Goal: Task Accomplishment & Management: Manage account settings

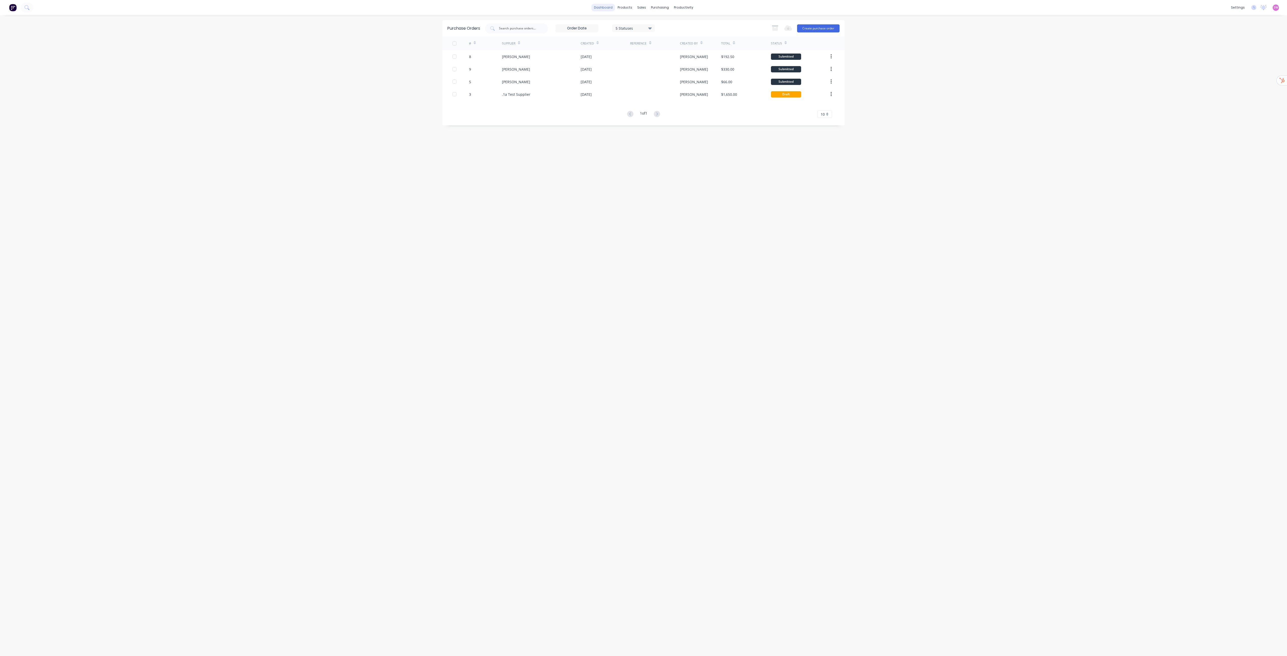
click at [598, 9] on link "dashboard" at bounding box center [603, 8] width 24 height 8
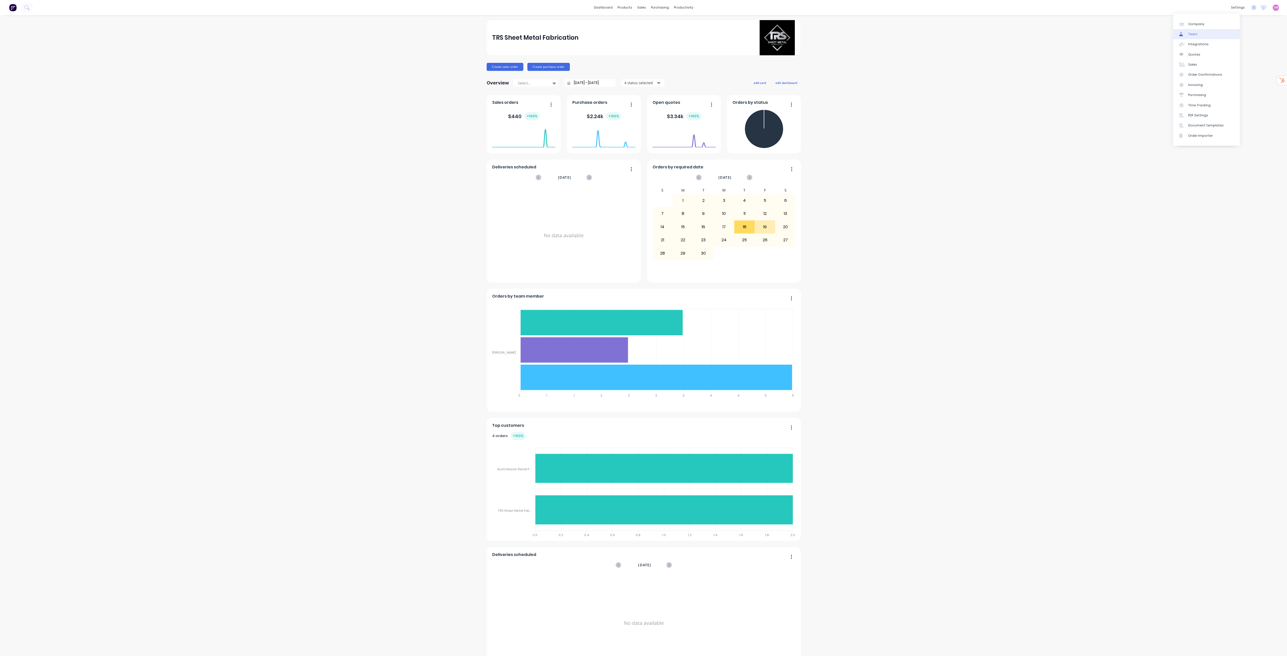
click at [635, 35] on link "Team" at bounding box center [1206, 34] width 67 height 10
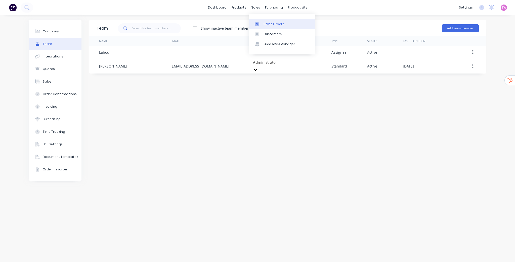
click at [266, 22] on div "Sales Orders" at bounding box center [274, 24] width 21 height 5
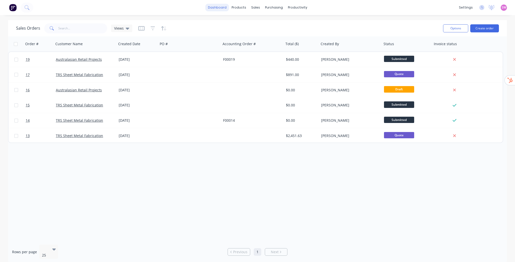
click at [223, 8] on link "dashboard" at bounding box center [217, 8] width 24 height 8
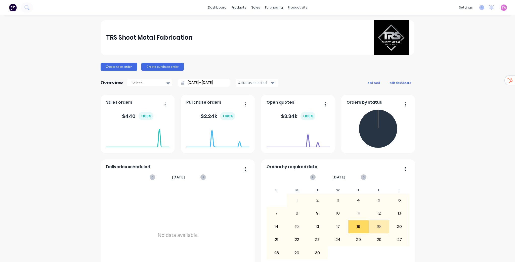
click at [480, 9] on icon at bounding box center [481, 7] width 5 height 5
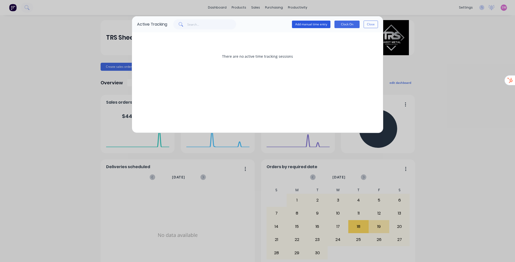
click at [324, 25] on button "Add manual time entry" at bounding box center [311, 25] width 38 height 8
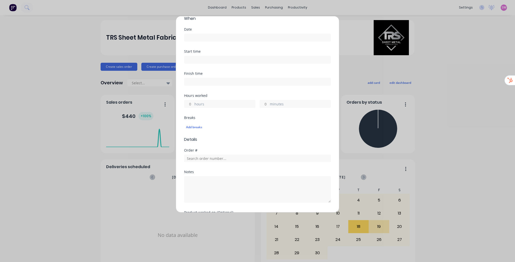
scroll to position [113, 0]
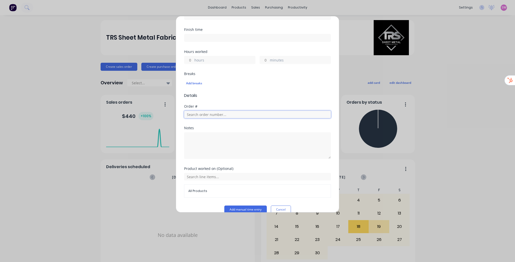
click at [237, 111] on input "text" at bounding box center [257, 115] width 147 height 8
click at [285, 206] on button "Cancel" at bounding box center [281, 210] width 20 height 8
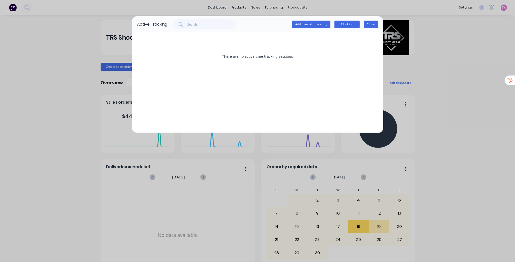
click at [377, 22] on button "Close" at bounding box center [370, 25] width 14 height 8
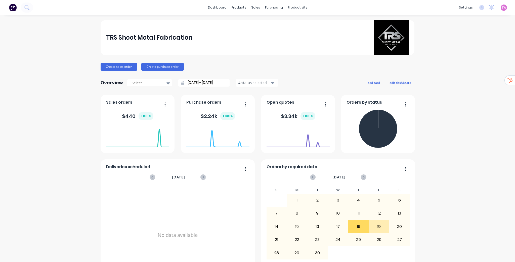
click at [502, 8] on span "SW" at bounding box center [503, 7] width 5 height 5
click at [457, 65] on div "Sign out" at bounding box center [461, 63] width 14 height 5
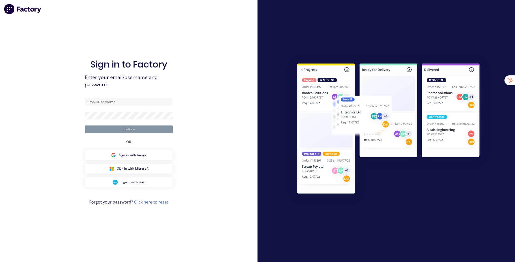
type input "[EMAIL_ADDRESS][DOMAIN_NAME]"
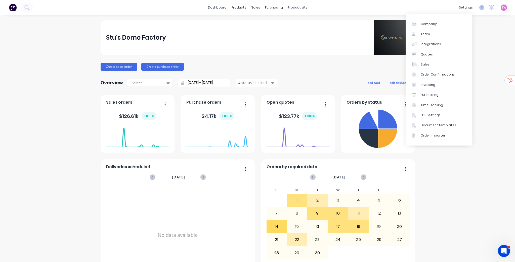
click at [479, 6] on icon at bounding box center [481, 7] width 5 height 5
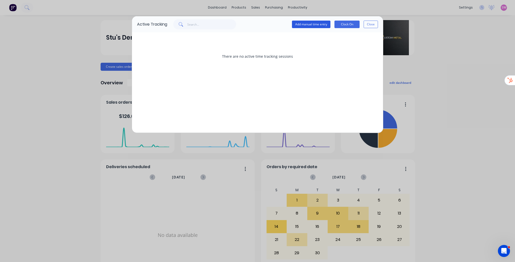
click at [327, 26] on button "Add manual time entry" at bounding box center [311, 25] width 38 height 8
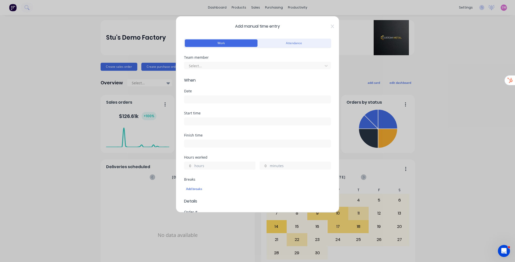
click at [244, 70] on div "Team member Select..." at bounding box center [257, 67] width 147 height 22
click at [244, 67] on div at bounding box center [254, 66] width 132 height 6
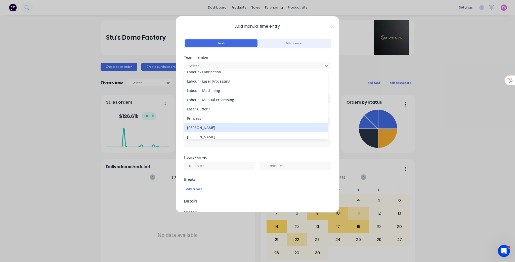
scroll to position [45, 0]
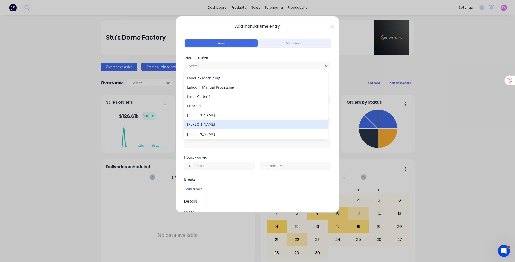
click at [226, 126] on div "[PERSON_NAME]" at bounding box center [256, 124] width 144 height 9
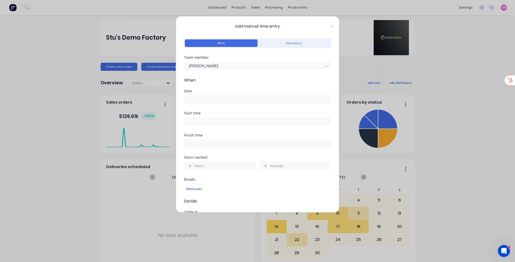
click at [240, 85] on form "Work Attendance Team member Stuart Wheatley When Date Start time Finish time Ho…" at bounding box center [257, 178] width 147 height 282
click at [231, 99] on input at bounding box center [257, 100] width 146 height 8
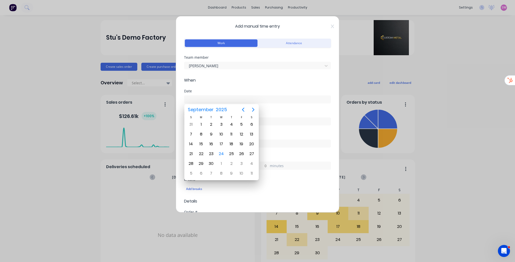
click at [258, 79] on span "When" at bounding box center [257, 80] width 147 height 6
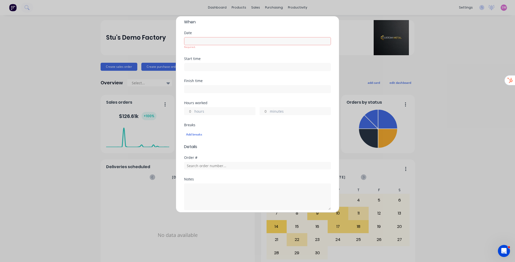
scroll to position [0, 0]
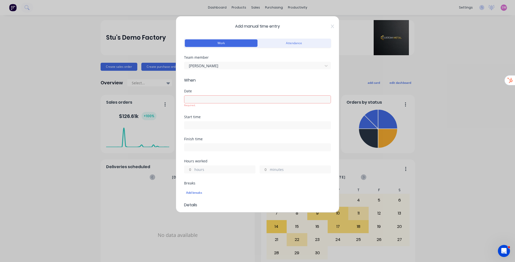
click at [216, 100] on input at bounding box center [257, 100] width 146 height 8
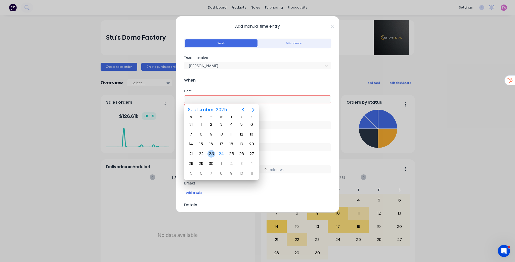
click at [214, 154] on div "23" at bounding box center [211, 154] width 8 height 8
type input "23/09/2025"
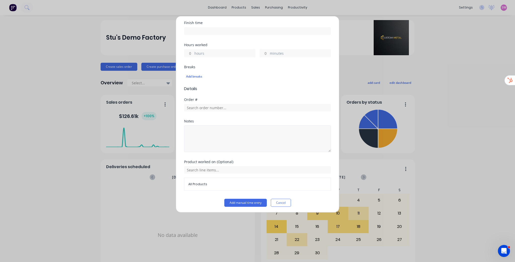
scroll to position [113, 0]
click at [247, 200] on button "Add manual time entry" at bounding box center [245, 202] width 42 height 8
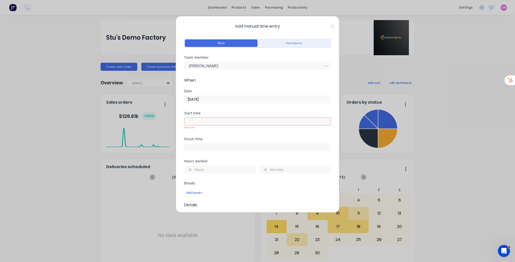
scroll to position [40, 0]
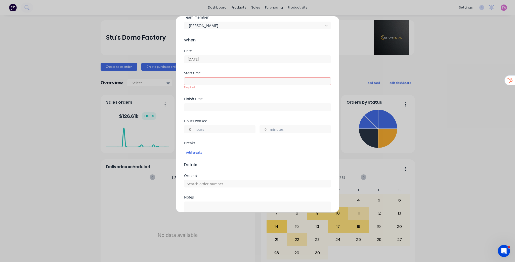
click at [195, 127] on label "hours" at bounding box center [224, 130] width 61 height 6
click at [193, 127] on input "hours" at bounding box center [188, 130] width 9 height 8
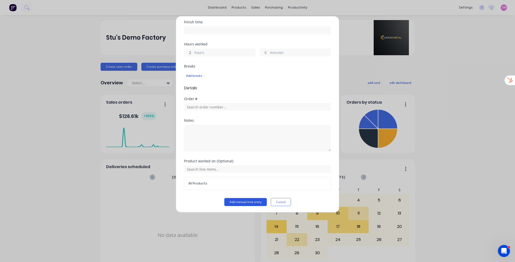
type input "2"
click at [256, 199] on button "Add manual time entry" at bounding box center [245, 202] width 42 height 8
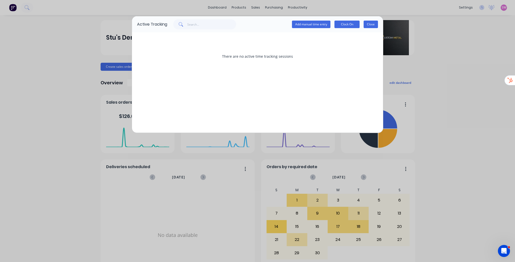
click at [369, 25] on button "Close" at bounding box center [370, 25] width 14 height 8
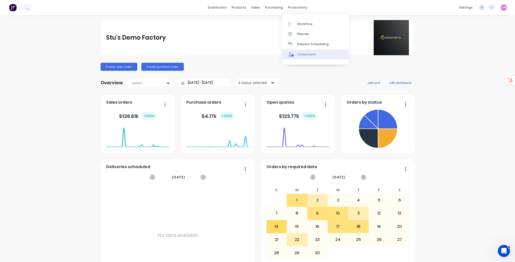
click at [306, 57] on link "Timesheets" at bounding box center [315, 55] width 67 height 10
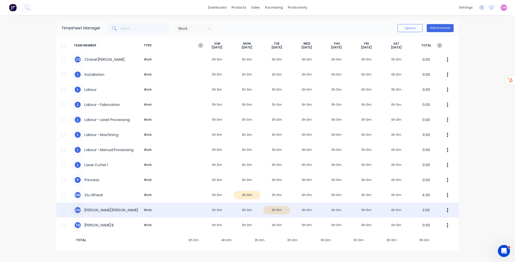
click at [242, 208] on div "S W Stuart Wheatley Work 0h 0m 0h 0m 2h 0m 0h 0m 0h 0m 0h 0m 0h 0m 2.00" at bounding box center [257, 210] width 402 height 15
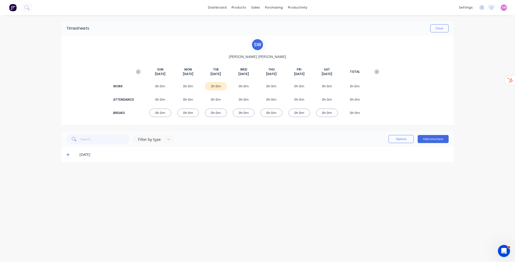
click at [69, 156] on icon at bounding box center [67, 155] width 3 height 4
click at [503, 10] on div "SW Stu's Demo Factory Stuart Wheatley Administrator Profile Sign out" at bounding box center [503, 8] width 6 height 6
click at [503, 9] on span "SW" at bounding box center [503, 7] width 5 height 5
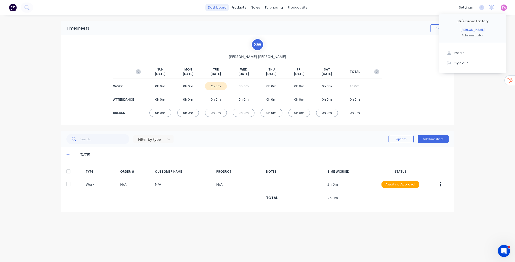
click at [221, 9] on link "dashboard" at bounding box center [217, 8] width 24 height 8
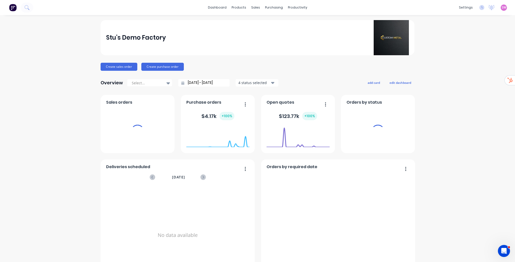
click at [502, 7] on span "SW" at bounding box center [503, 7] width 5 height 5
click at [501, 9] on span "SW" at bounding box center [503, 7] width 5 height 5
click at [500, 11] on div "SW Stu's Demo Factory Stuart Wheatley Administrator Profile Sign out" at bounding box center [503, 8] width 6 height 6
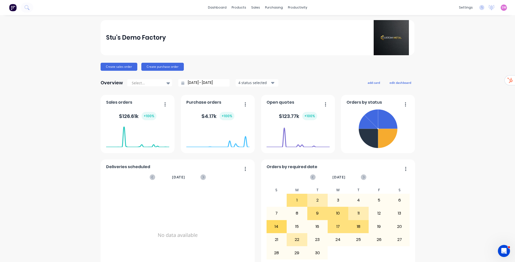
click at [501, 9] on span "SW" at bounding box center [503, 7] width 5 height 5
click at [454, 64] on div "Sign out" at bounding box center [461, 63] width 14 height 5
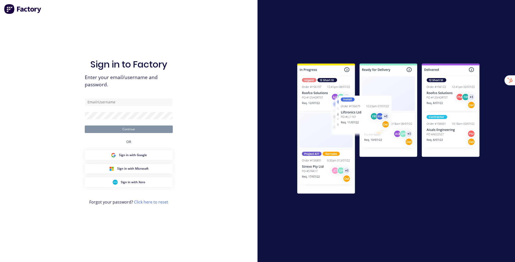
type input "[EMAIL_ADDRESS][DOMAIN_NAME]"
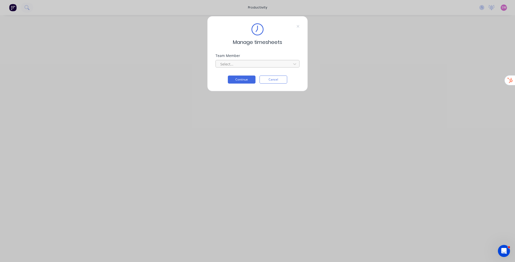
click at [267, 65] on div at bounding box center [254, 64] width 69 height 6
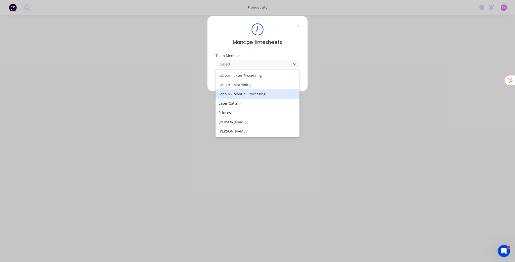
scroll to position [45, 0]
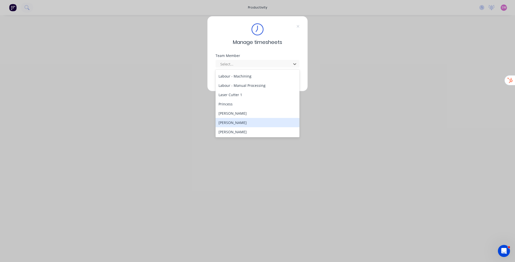
click at [256, 123] on div "[PERSON_NAME]" at bounding box center [257, 122] width 84 height 9
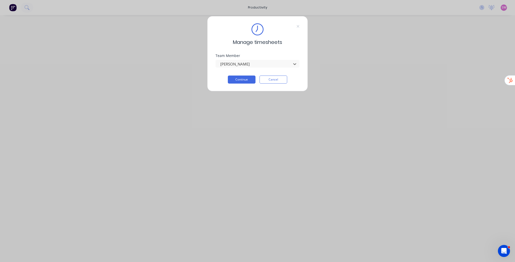
click at [246, 74] on div "Team Member option Stuart Wheatley, selected. Stuart Wheatley" at bounding box center [257, 65] width 84 height 22
click at [248, 81] on button "Continue" at bounding box center [242, 80] width 28 height 8
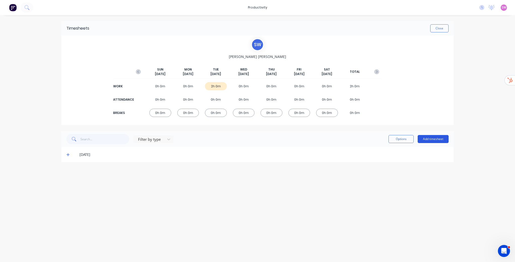
click at [440, 140] on button "Add timesheet" at bounding box center [433, 139] width 31 height 8
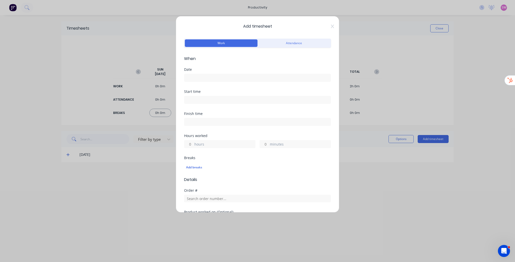
click at [239, 77] on input at bounding box center [257, 78] width 146 height 8
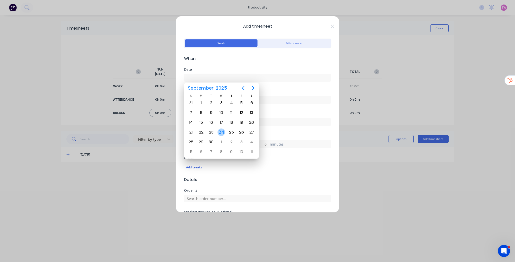
click at [221, 131] on div "24" at bounding box center [221, 133] width 8 height 8
type input "24/09/2025"
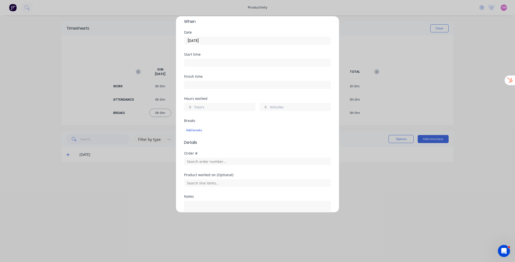
scroll to position [40, 0]
click at [190, 104] on input "hours" at bounding box center [188, 104] width 9 height 8
type input "3"
click at [258, 123] on div "Add breaks" at bounding box center [257, 127] width 147 height 11
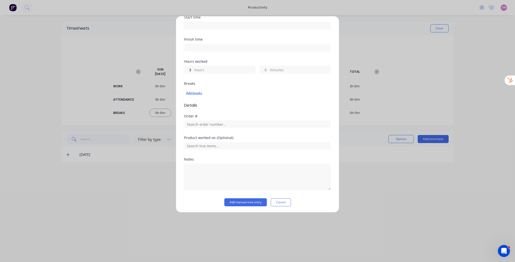
scroll to position [75, 0]
click at [249, 200] on button "Add manual time entry" at bounding box center [245, 202] width 42 height 8
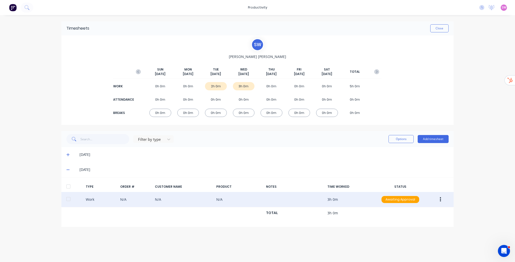
click at [441, 202] on button "button" at bounding box center [440, 199] width 12 height 9
click at [414, 209] on div "Delete" at bounding box center [422, 210] width 39 height 7
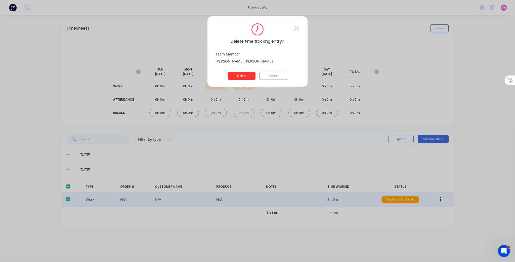
click at [240, 75] on button "Delete" at bounding box center [242, 76] width 28 height 8
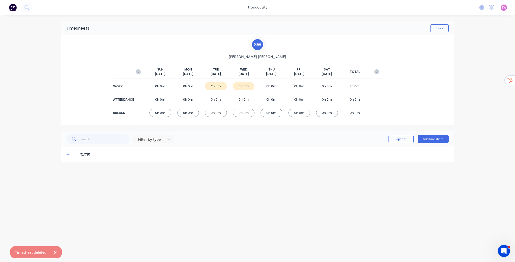
click at [481, 7] on icon at bounding box center [482, 7] width 2 height 3
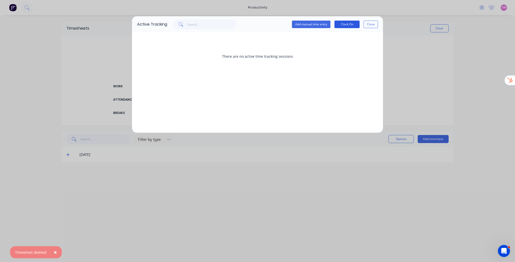
click at [353, 27] on button "Clock On" at bounding box center [346, 25] width 25 height 8
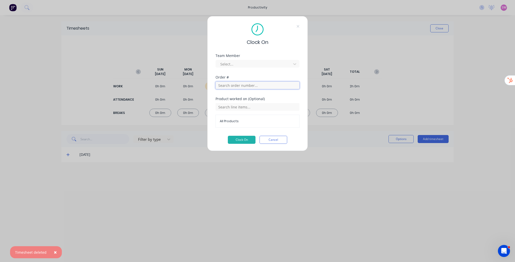
click at [253, 87] on input "text" at bounding box center [257, 86] width 84 height 8
click at [253, 86] on input "text" at bounding box center [257, 86] width 84 height 8
type input "1"
click at [282, 47] on div "Clock On Team Member Select... Order # Product worked on (Optional) All Product…" at bounding box center [257, 83] width 101 height 135
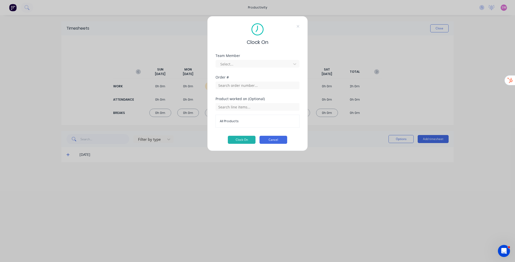
click at [278, 138] on button "Cancel" at bounding box center [273, 140] width 28 height 8
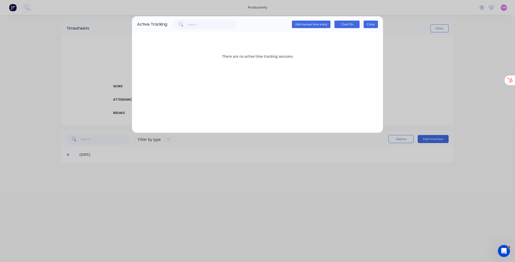
click at [372, 23] on button "Close" at bounding box center [370, 25] width 14 height 8
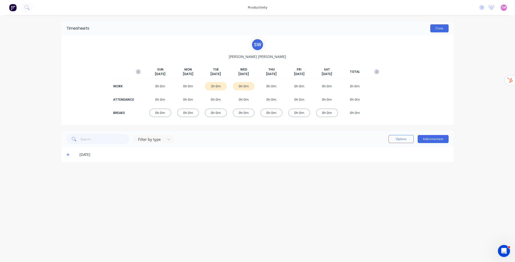
click at [436, 27] on button "Close" at bounding box center [439, 28] width 18 height 8
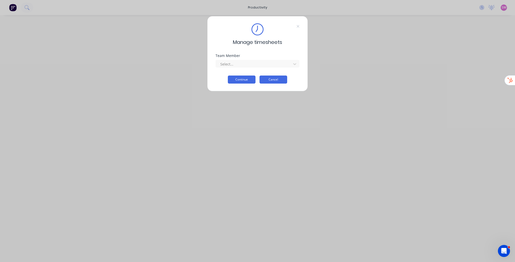
click at [277, 78] on button "Cancel" at bounding box center [273, 80] width 28 height 8
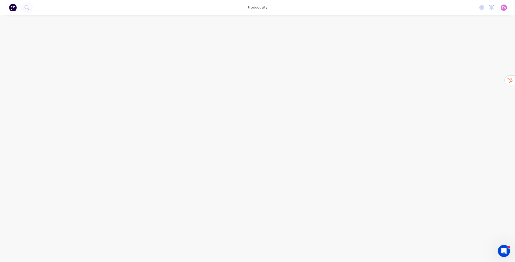
click at [504, 7] on span "SW" at bounding box center [503, 7] width 5 height 5
click at [466, 65] on button "Sign out" at bounding box center [472, 63] width 67 height 10
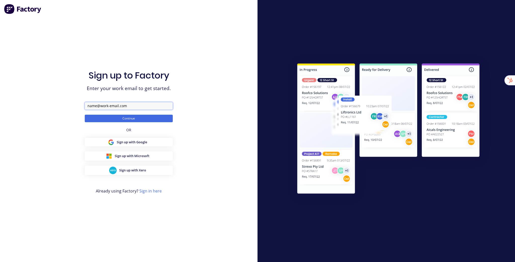
click at [117, 109] on input "text" at bounding box center [129, 106] width 88 height 8
type input "team+glassco@factory.app"
click at [85, 115] on button "Continue" at bounding box center [129, 119] width 88 height 8
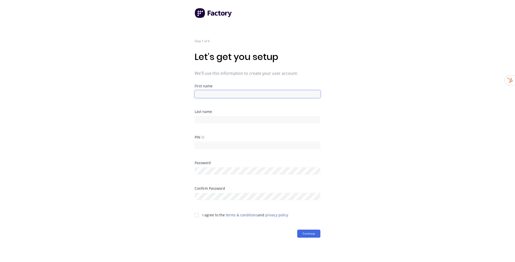
click at [217, 93] on input at bounding box center [258, 94] width 126 height 8
type input "Factory"
type input "Onboarding"
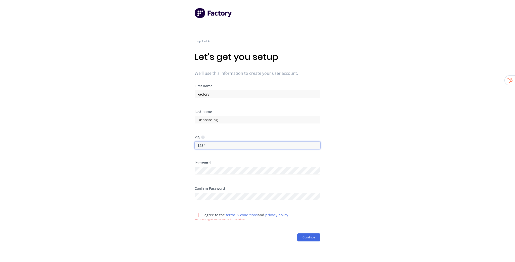
type input "1234"
click at [196, 215] on div at bounding box center [197, 215] width 10 height 10
click at [306, 233] on button "Continue" at bounding box center [308, 234] width 23 height 8
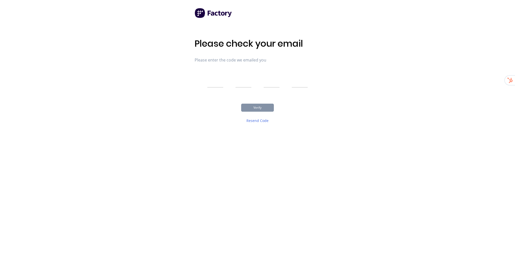
click at [213, 80] on input "text" at bounding box center [215, 81] width 16 height 13
type input "5"
type input "3"
type input "9"
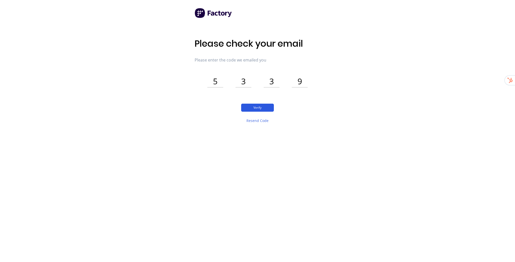
click at [258, 106] on button "Verify" at bounding box center [257, 108] width 33 height 8
click at [213, 82] on input "5" at bounding box center [215, 81] width 16 height 13
type input "2"
type input "9"
type input "6"
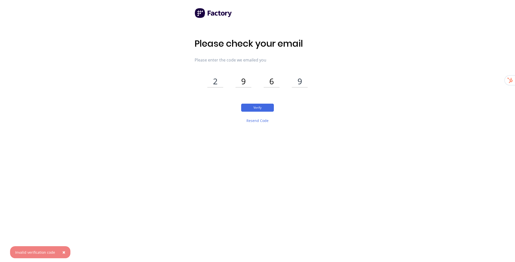
type input "8"
click at [257, 106] on button "Verify" at bounding box center [257, 108] width 33 height 8
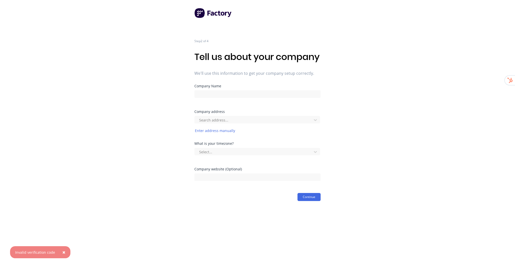
click at [62, 255] on span "×" at bounding box center [63, 252] width 3 height 7
click at [222, 98] on input at bounding box center [257, 94] width 126 height 8
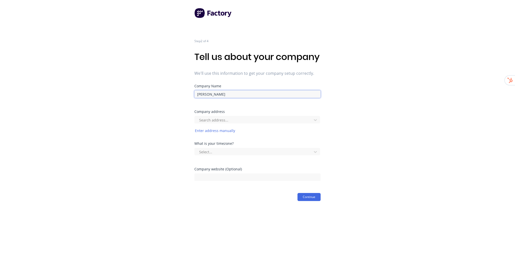
type input "GlassCo"
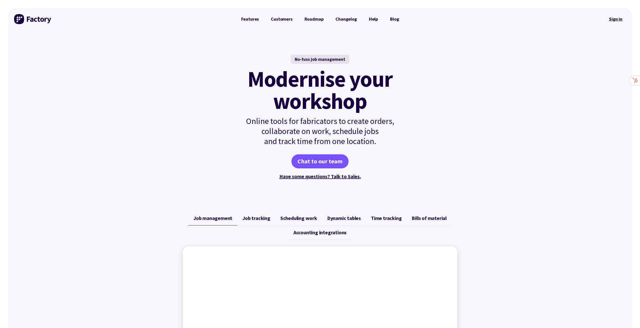
click at [611, 21] on link "Sign in" at bounding box center [615, 19] width 20 height 12
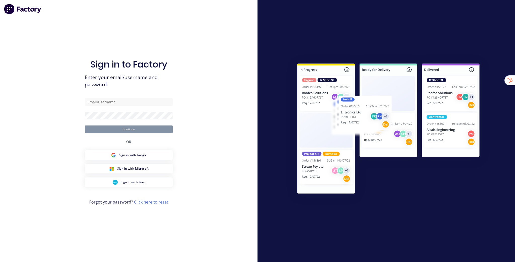
type input "[EMAIL_ADDRESS][DOMAIN_NAME]"
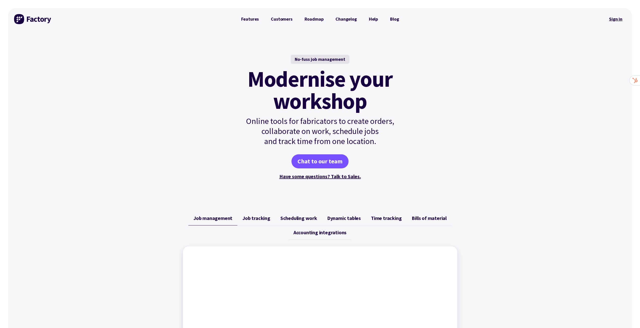
click at [616, 19] on link "Sign in" at bounding box center [615, 19] width 20 height 12
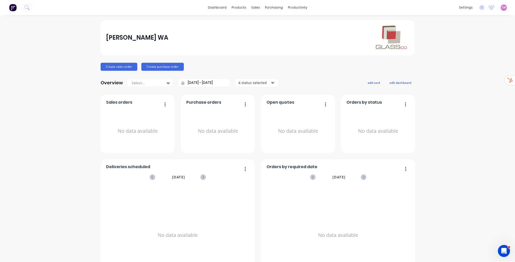
click at [429, 35] on link "Team" at bounding box center [438, 34] width 67 height 10
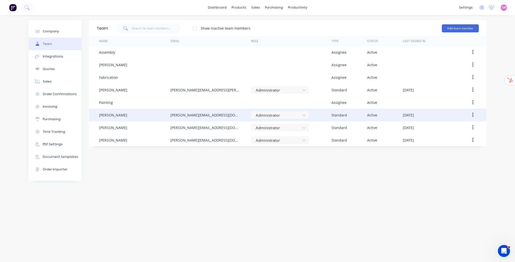
click at [473, 113] on icon "button" at bounding box center [472, 115] width 1 height 5
click at [449, 145] on div "Delete" at bounding box center [454, 148] width 39 height 7
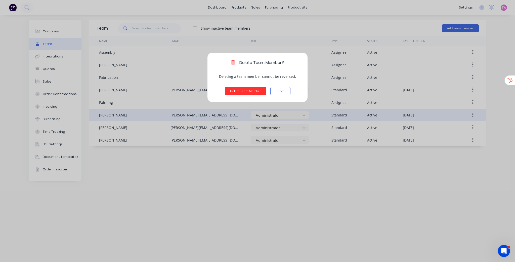
click at [238, 91] on button "Delete Team Member" at bounding box center [245, 91] width 41 height 8
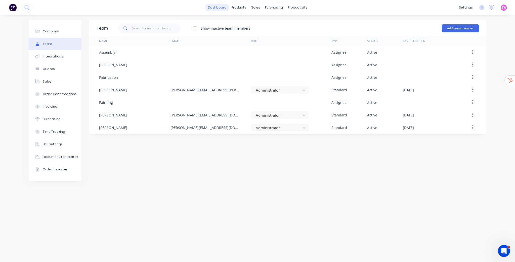
click at [222, 8] on link "dashboard" at bounding box center [217, 8] width 24 height 8
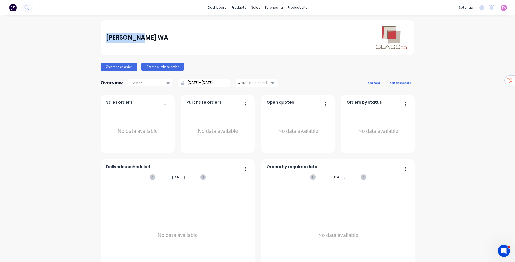
drag, startPoint x: 104, startPoint y: 36, endPoint x: 150, endPoint y: 38, distance: 45.8
click at [150, 38] on div "GlassCo WA" at bounding box center [257, 38] width 303 height 26
copy div "GlassCo WA"
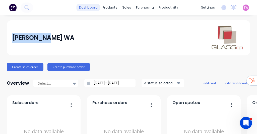
click at [93, 9] on link "dashboard" at bounding box center [89, 8] width 24 height 8
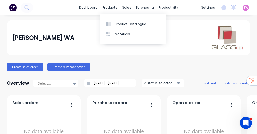
click at [88, 3] on div "dashboard products sales purchasing productivity dashboard products Product Cat…" at bounding box center [128, 7] width 257 height 15
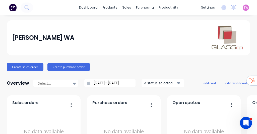
click at [246, 8] on div "SW GlassCo WA Stuart Wheatley Administrator Profile Sign out" at bounding box center [246, 8] width 6 height 6
click at [244, 8] on span "SW" at bounding box center [246, 7] width 5 height 5
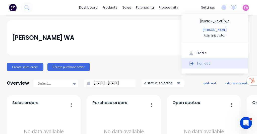
click at [206, 61] on button "Sign out" at bounding box center [215, 63] width 67 height 10
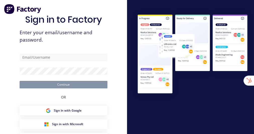
type input "[EMAIL_ADDRESS][DOMAIN_NAME]"
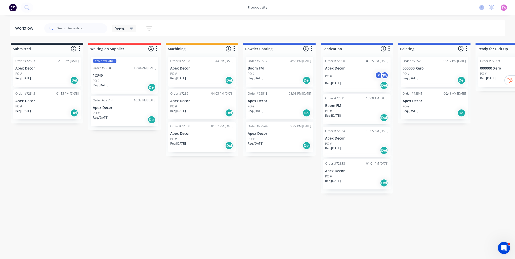
click at [254, 9] on icon at bounding box center [481, 7] width 5 height 5
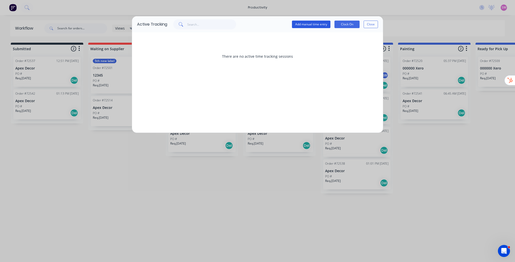
click at [254, 23] on button "Add manual time entry" at bounding box center [311, 25] width 38 height 8
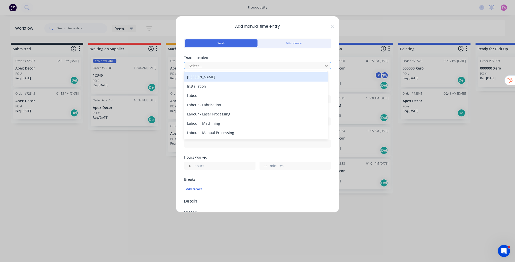
click at [223, 66] on div at bounding box center [254, 66] width 132 height 6
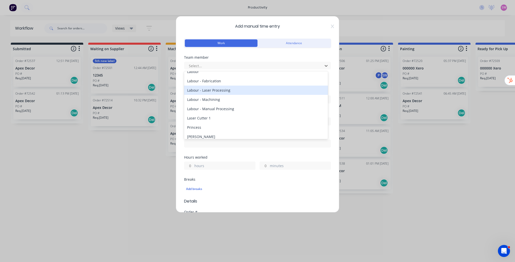
scroll to position [45, 0]
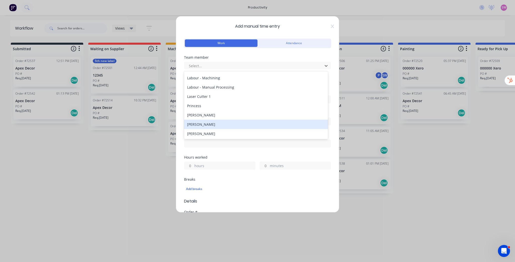
click at [215, 124] on div "[PERSON_NAME]" at bounding box center [256, 124] width 144 height 9
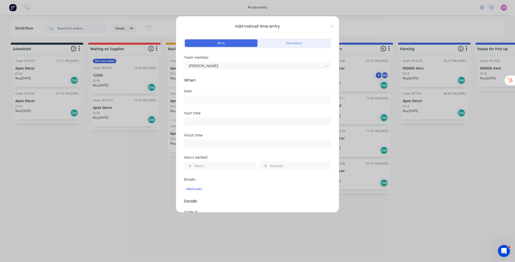
click at [213, 101] on input at bounding box center [257, 100] width 146 height 8
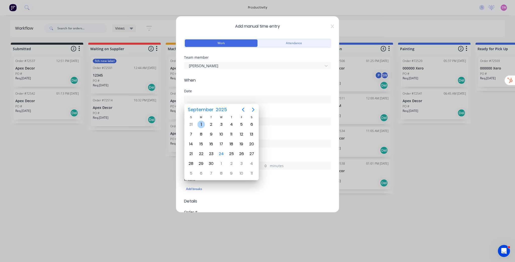
click at [203, 125] on div "1" at bounding box center [201, 125] width 8 height 8
type input "[DATE]"
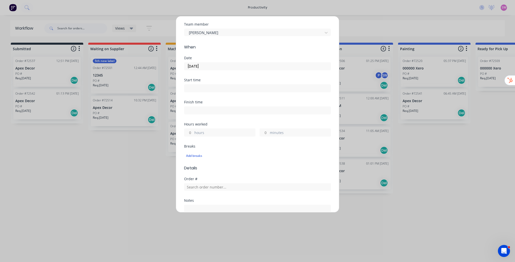
scroll to position [40, 0]
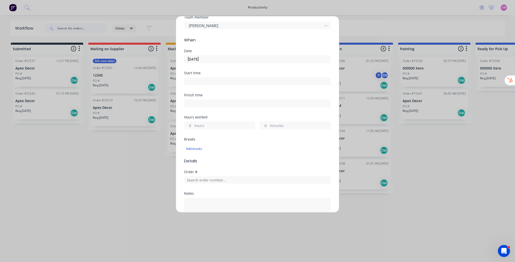
drag, startPoint x: 190, startPoint y: 125, endPoint x: 192, endPoint y: 127, distance: 2.7
click at [190, 125] on input "hours" at bounding box center [188, 126] width 9 height 8
type input "2"
click at [254, 133] on div "Add breaks" at bounding box center [257, 149] width 147 height 11
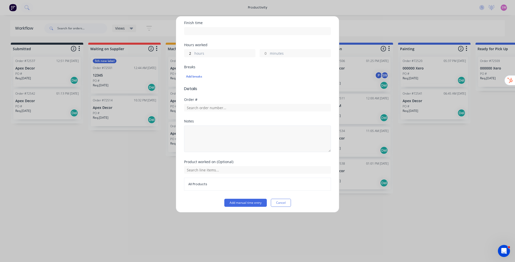
scroll to position [113, 0]
click at [219, 108] on input "text" at bounding box center [257, 107] width 147 height 8
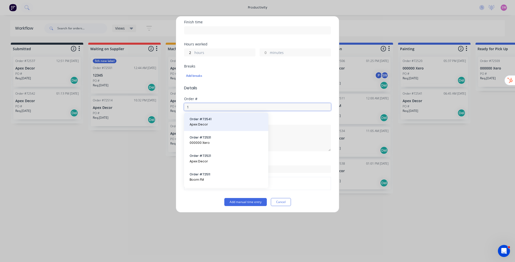
type input "1"
click at [216, 119] on span "Order # 72541" at bounding box center [226, 119] width 73 height 5
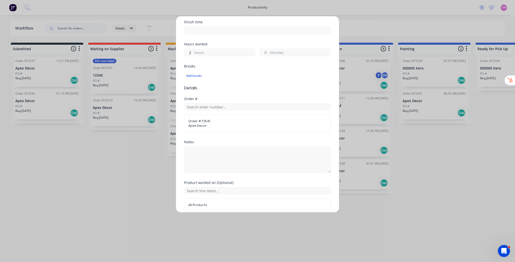
click at [228, 86] on span "Details" at bounding box center [257, 88] width 147 height 6
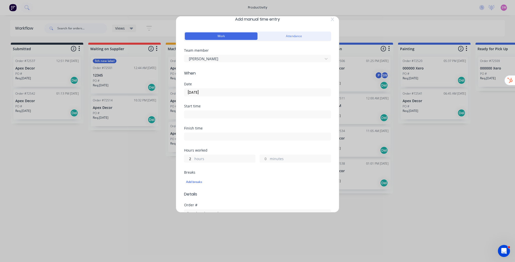
scroll to position [0, 0]
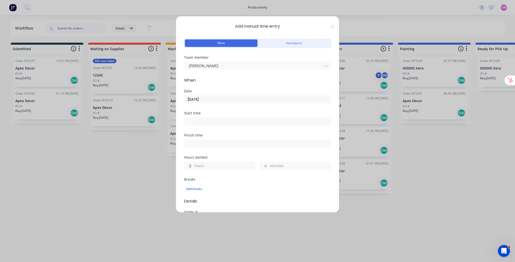
click at [202, 120] on input at bounding box center [257, 122] width 146 height 8
type input "06:46 AM"
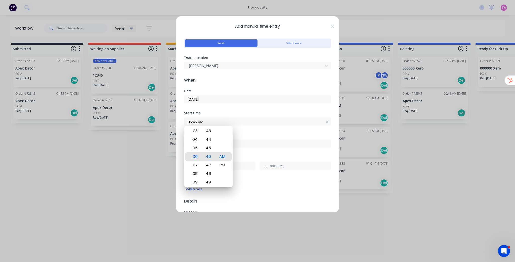
click at [250, 109] on div "Date 01/09/2025" at bounding box center [257, 100] width 147 height 22
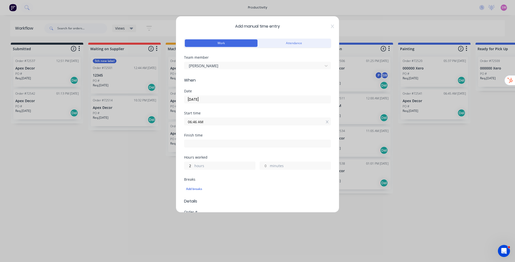
click at [195, 133] on input at bounding box center [257, 144] width 146 height 8
type input "06:46 AM"
type input "0"
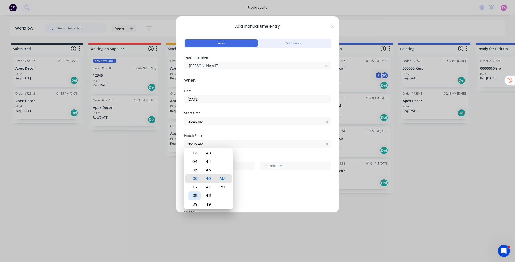
click at [196, 133] on div "08" at bounding box center [194, 196] width 12 height 9
type input "08:46 AM"
type input "2"
click at [236, 127] on div "Start time 06:46 AM" at bounding box center [257, 123] width 147 height 22
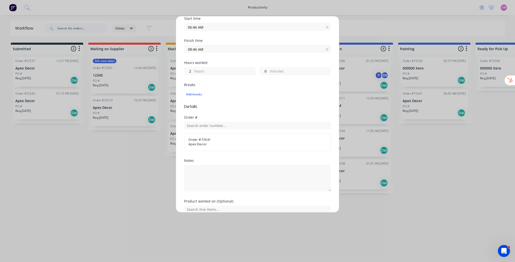
scroll to position [95, 0]
click at [191, 71] on input "2" at bounding box center [188, 72] width 9 height 8
drag, startPoint x: 191, startPoint y: 71, endPoint x: 186, endPoint y: 72, distance: 5.1
click at [186, 72] on input "2" at bounding box center [188, 72] width 9 height 8
click at [229, 83] on div "Breaks" at bounding box center [257, 85] width 147 height 4
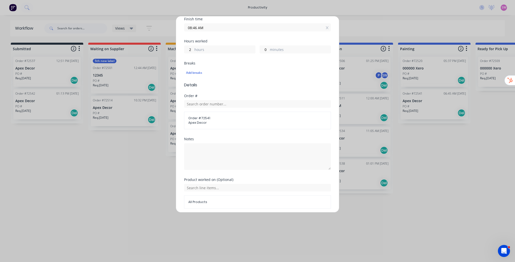
scroll to position [135, 0]
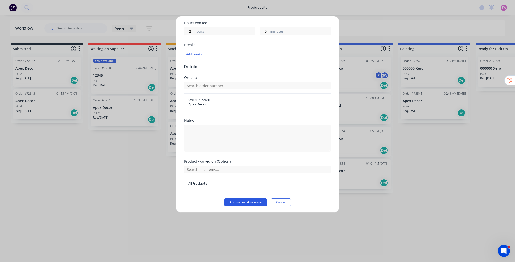
click at [250, 133] on button "Add manual time entry" at bounding box center [245, 203] width 42 height 8
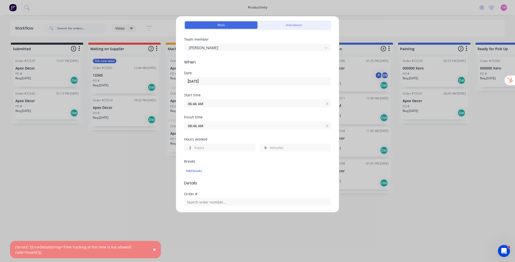
scroll to position [0, 0]
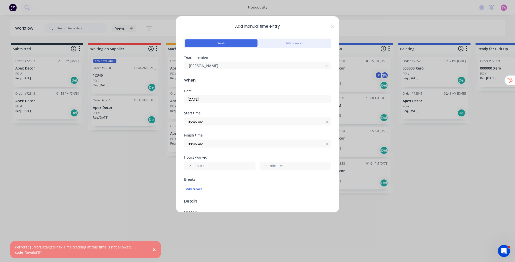
click at [195, 122] on input "06:46 AM" at bounding box center [257, 122] width 146 height 8
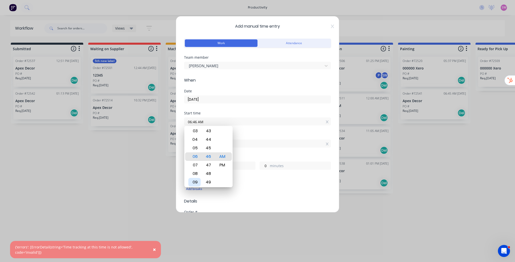
click at [197, 133] on div "09" at bounding box center [194, 182] width 12 height 9
type input "09:46 AM"
type input "23"
click at [246, 112] on div "Start time" at bounding box center [257, 114] width 147 height 4
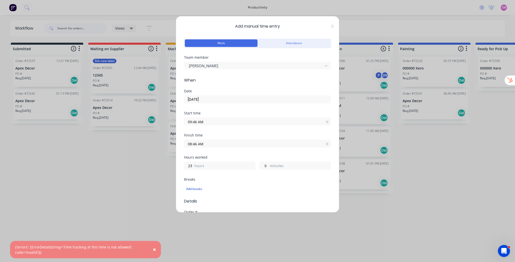
click at [190, 133] on input "08:46 AM" at bounding box center [257, 144] width 146 height 8
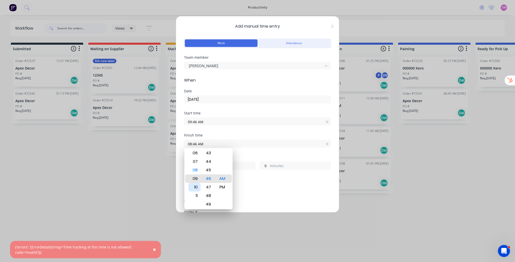
type input "09:46 AM"
type input "0"
click at [197, 133] on div "11" at bounding box center [194, 196] width 12 height 9
type input "11:46 AM"
type input "2"
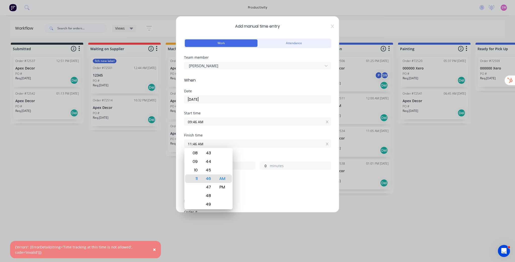
click at [228, 127] on div "Start time 09:46 AM" at bounding box center [257, 123] width 147 height 22
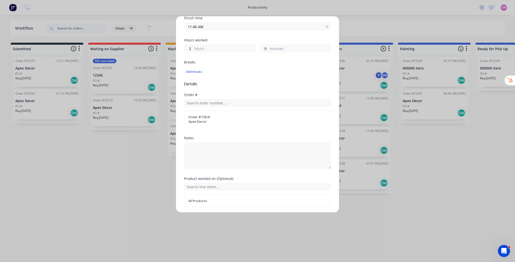
scroll to position [135, 0]
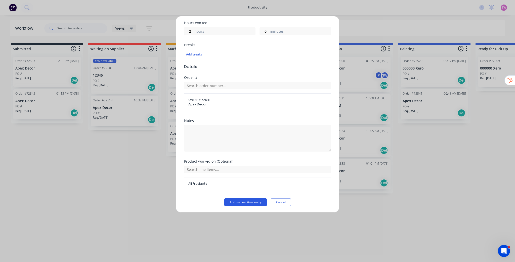
click at [232, 133] on button "Add manual time entry" at bounding box center [245, 203] width 42 height 8
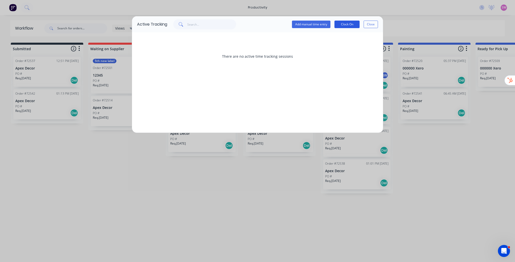
click at [254, 25] on button "Clock On" at bounding box center [346, 25] width 25 height 8
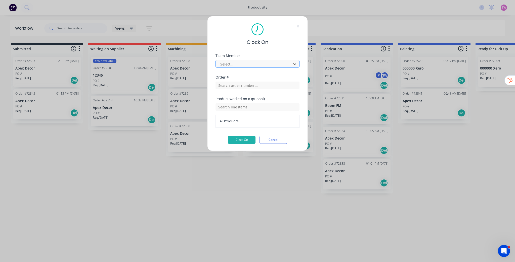
click at [254, 66] on div at bounding box center [254, 64] width 69 height 6
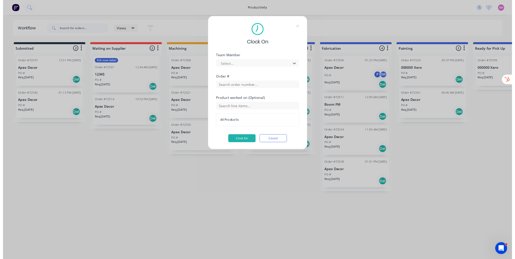
scroll to position [45, 0]
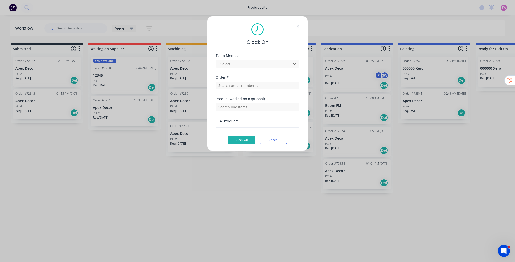
click at [247, 85] on input "text" at bounding box center [257, 86] width 84 height 8
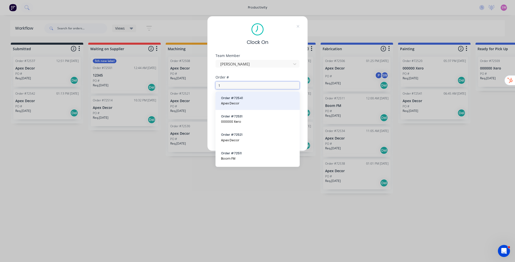
type input "1"
click at [244, 100] on span "Order # 72541" at bounding box center [257, 98] width 73 height 5
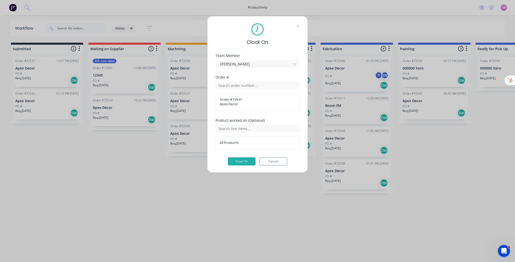
click at [253, 76] on div "Order #" at bounding box center [257, 78] width 84 height 4
click at [244, 133] on button "Clock On" at bounding box center [242, 162] width 28 height 8
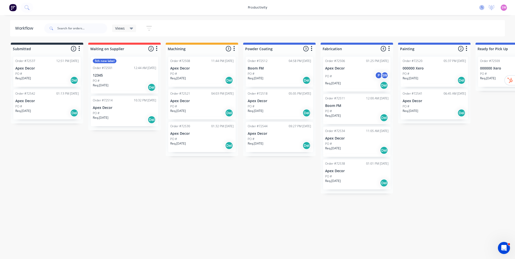
click at [254, 7] on g at bounding box center [481, 7] width 5 height 5
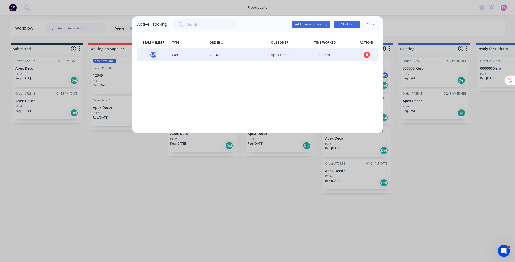
click at [254, 55] on icon "button" at bounding box center [366, 55] width 3 height 3
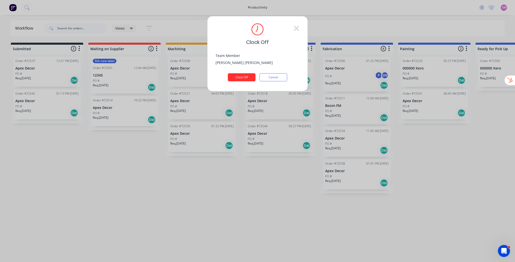
click at [241, 79] on button "Clock Off" at bounding box center [242, 77] width 28 height 8
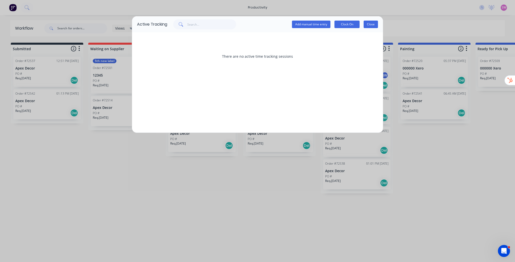
click at [254, 23] on button "Close" at bounding box center [370, 25] width 14 height 8
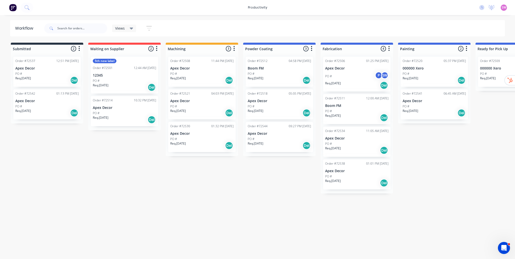
click at [254, 8] on span "SW" at bounding box center [503, 7] width 5 height 5
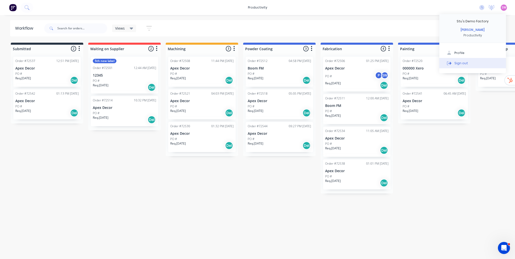
click at [254, 63] on div "Sign out" at bounding box center [461, 63] width 14 height 5
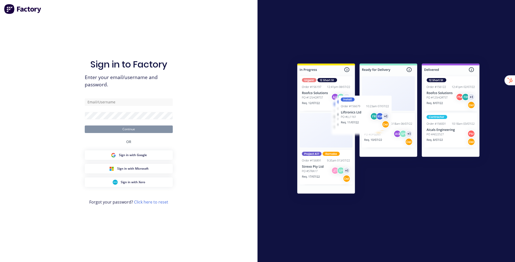
type input "[EMAIL_ADDRESS][DOMAIN_NAME]"
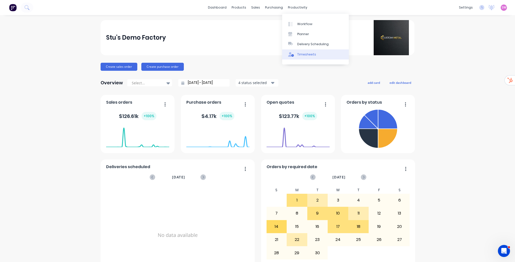
click at [314, 55] on link "Timesheets" at bounding box center [315, 55] width 67 height 10
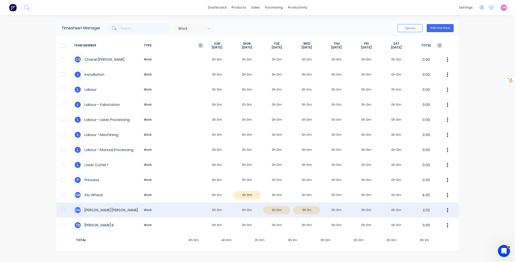
click at [251, 211] on div "S W [PERSON_NAME] Work 0h 0m 0h 0m 2h 0m 0h 1m 0h 0m 0h 0m 0h 0m 2.02" at bounding box center [257, 210] width 402 height 15
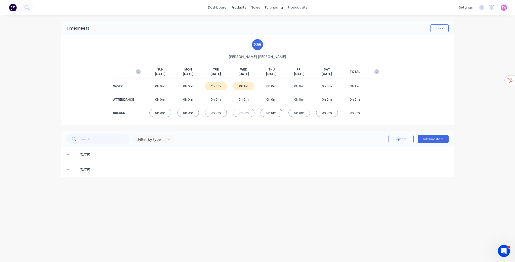
click at [68, 156] on icon at bounding box center [67, 155] width 3 height 4
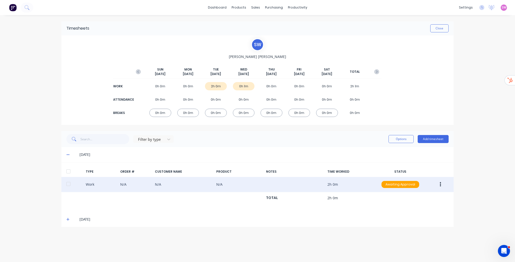
click at [438, 183] on button "button" at bounding box center [440, 184] width 12 height 9
click at [419, 202] on div "Delete" at bounding box center [422, 205] width 39 height 7
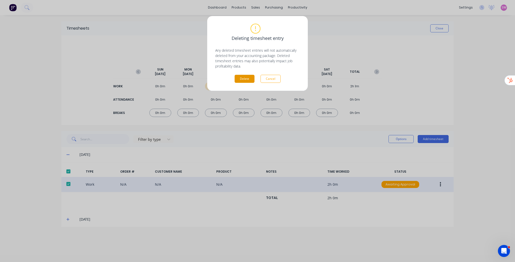
click at [240, 80] on button "Delete" at bounding box center [245, 79] width 20 height 8
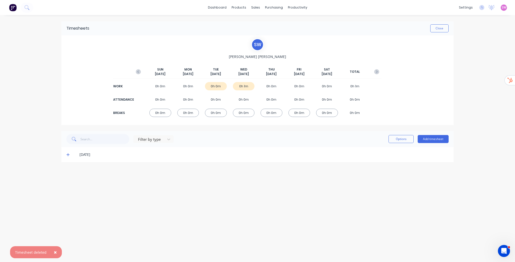
click at [66, 154] on icon at bounding box center [67, 155] width 3 height 4
click at [483, 7] on icon at bounding box center [481, 7] width 5 height 5
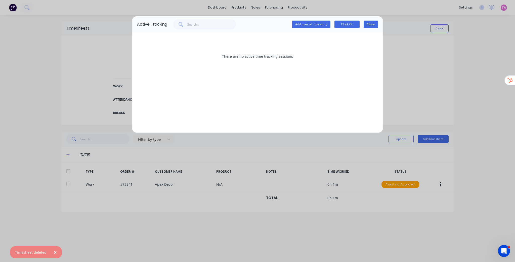
click at [373, 24] on button "Close" at bounding box center [370, 25] width 14 height 8
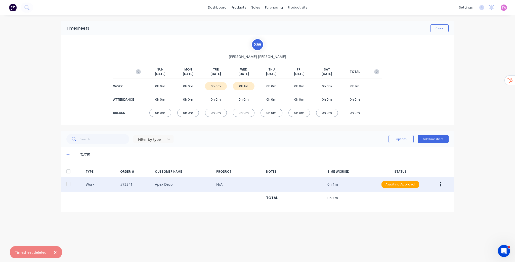
click at [439, 183] on button "button" at bounding box center [440, 184] width 12 height 9
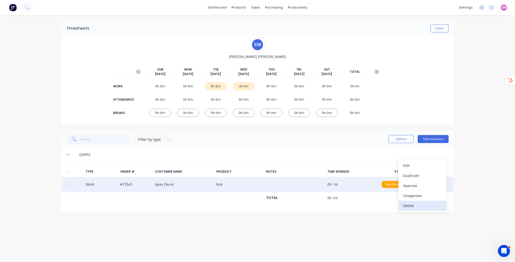
click at [406, 208] on div "Delete" at bounding box center [422, 205] width 39 height 7
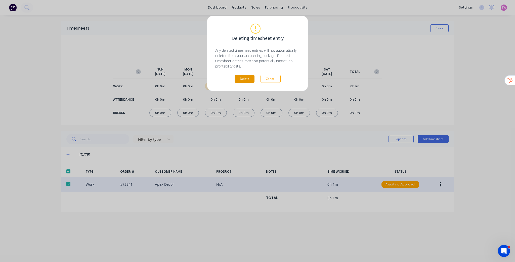
click at [238, 77] on button "Delete" at bounding box center [245, 79] width 20 height 8
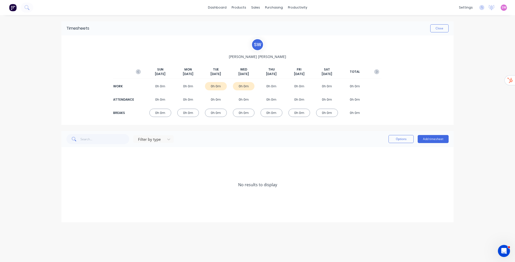
click at [502, 8] on span "SW" at bounding box center [503, 7] width 5 height 5
click at [464, 62] on div "Sign out" at bounding box center [461, 63] width 14 height 5
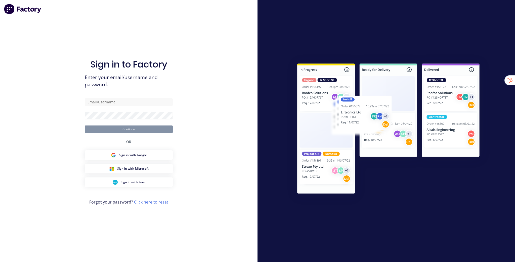
type input "[EMAIL_ADDRESS][DOMAIN_NAME]"
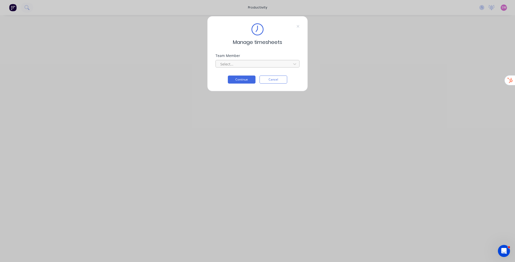
click at [249, 65] on div at bounding box center [254, 64] width 69 height 6
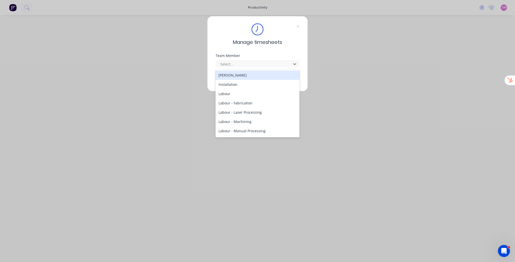
click at [277, 54] on div "Team Member" at bounding box center [257, 56] width 84 height 4
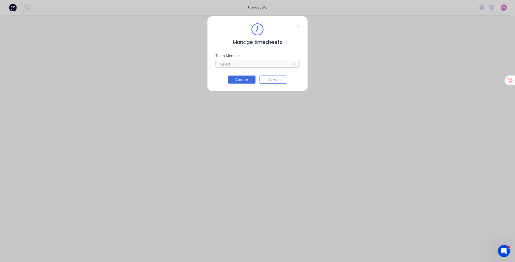
click at [260, 66] on div at bounding box center [254, 64] width 69 height 6
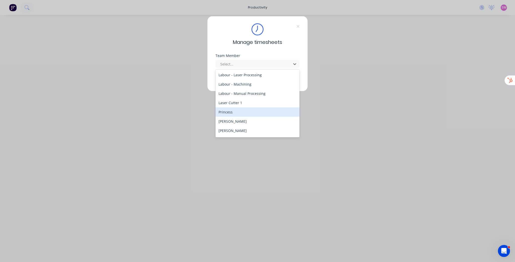
scroll to position [45, 0]
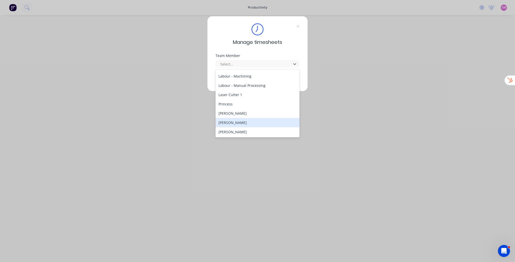
click at [247, 124] on div "[PERSON_NAME]" at bounding box center [257, 122] width 84 height 9
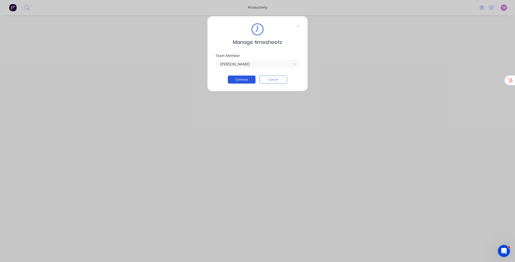
click at [250, 77] on button "Continue" at bounding box center [242, 80] width 28 height 8
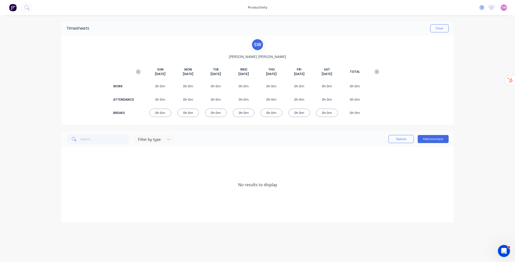
click at [481, 7] on g at bounding box center [481, 7] width 5 height 5
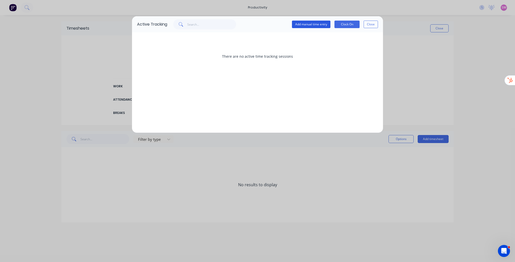
click at [305, 26] on button "Add manual time entry" at bounding box center [311, 25] width 38 height 8
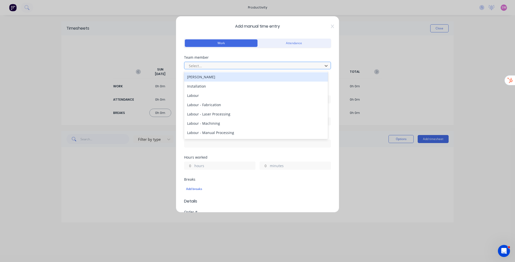
click at [244, 68] on div at bounding box center [254, 66] width 132 height 6
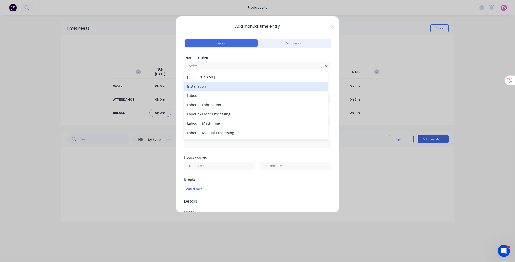
scroll to position [45, 0]
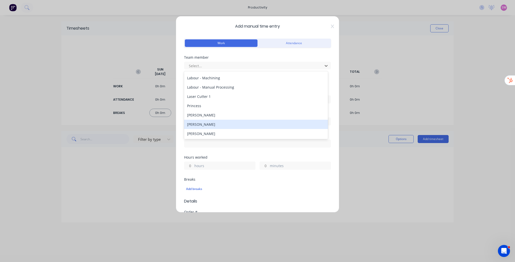
click at [213, 124] on div "[PERSON_NAME]" at bounding box center [256, 124] width 144 height 9
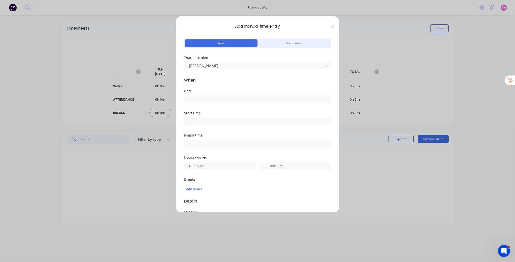
click at [217, 99] on input at bounding box center [257, 100] width 146 height 8
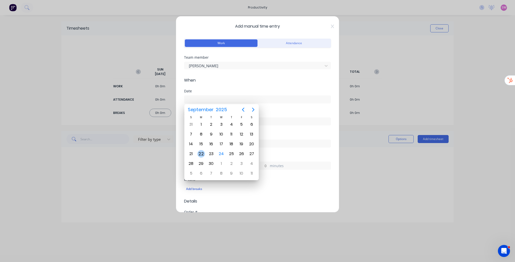
click at [202, 150] on div "22" at bounding box center [201, 154] width 8 height 8
type input "[DATE]"
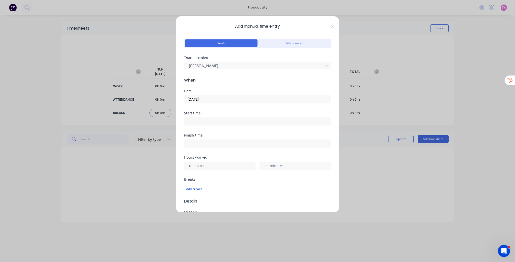
click at [211, 121] on input at bounding box center [257, 122] width 146 height 8
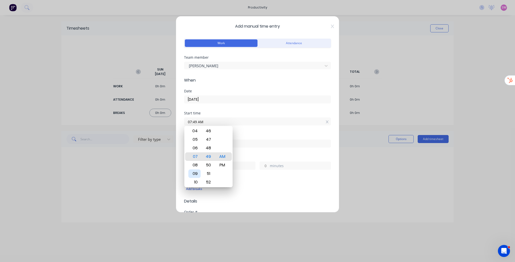
click at [195, 175] on div "09" at bounding box center [194, 174] width 12 height 9
type input "09:49 AM"
click at [237, 108] on div "Date [DATE]" at bounding box center [257, 100] width 147 height 22
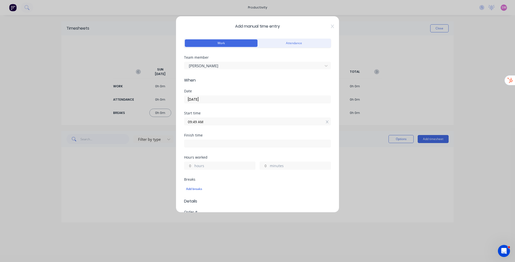
click at [202, 143] on input at bounding box center [257, 144] width 146 height 8
type input "06:49 AM"
type input "21"
type input "0"
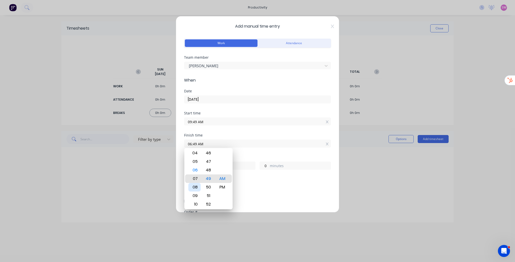
type input "07:49 AM"
type input "22"
type input "08:49 AM"
type input "23"
click at [196, 204] on div "11" at bounding box center [194, 204] width 12 height 9
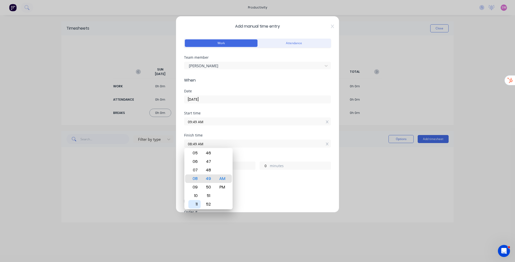
type input "11:49 AM"
type input "2"
click at [238, 134] on div "Finish time" at bounding box center [257, 136] width 147 height 4
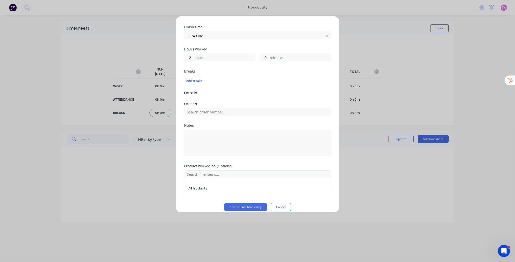
scroll to position [113, 0]
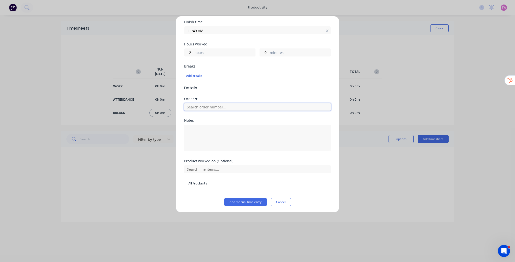
click at [224, 110] on input "text" at bounding box center [257, 107] width 147 height 8
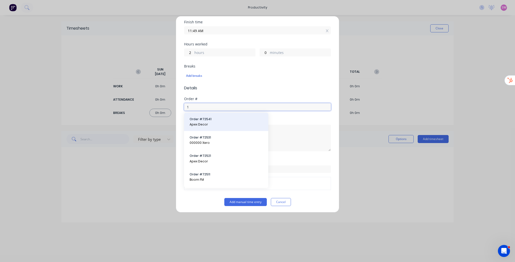
type input "1"
click at [217, 121] on span "Order # 72541" at bounding box center [226, 119] width 73 height 5
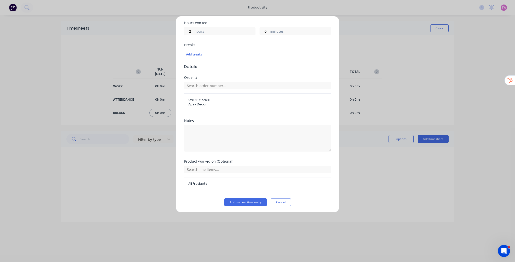
scroll to position [135, 0]
click at [246, 203] on button "Add manual time entry" at bounding box center [245, 203] width 42 height 8
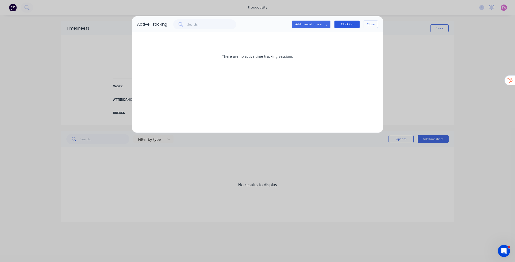
click at [351, 26] on button "Clock On" at bounding box center [346, 25] width 25 height 8
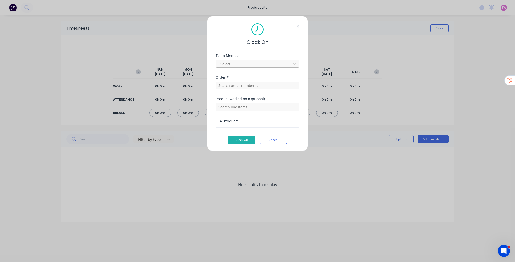
click at [261, 63] on div at bounding box center [254, 64] width 69 height 6
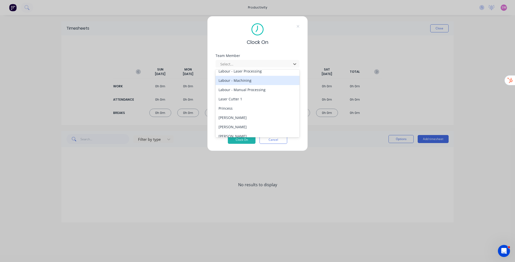
scroll to position [45, 0]
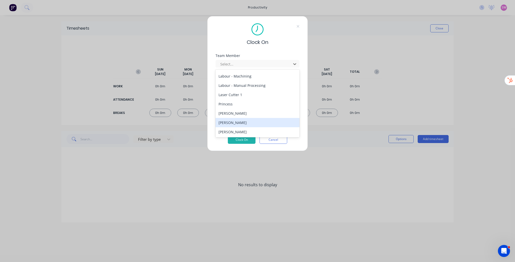
click at [245, 125] on div "[PERSON_NAME]" at bounding box center [257, 122] width 84 height 9
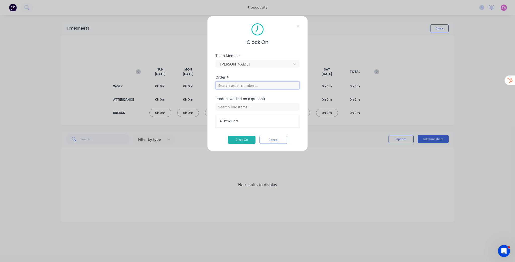
click at [238, 86] on input "text" at bounding box center [257, 86] width 84 height 8
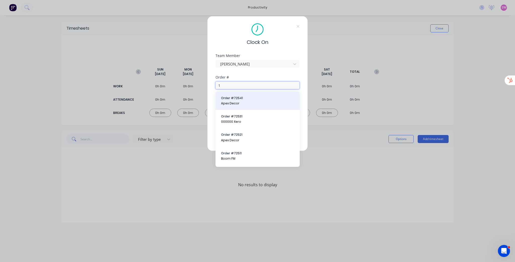
type input "1"
click at [236, 101] on button "Order # 72541 Apex Decor" at bounding box center [257, 101] width 76 height 10
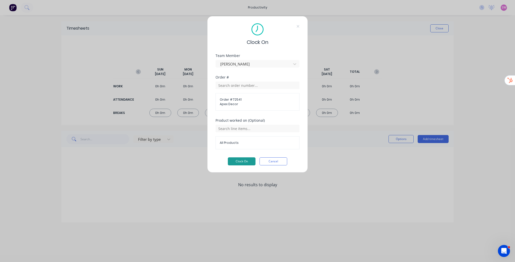
click at [245, 160] on button "Clock On" at bounding box center [242, 162] width 28 height 8
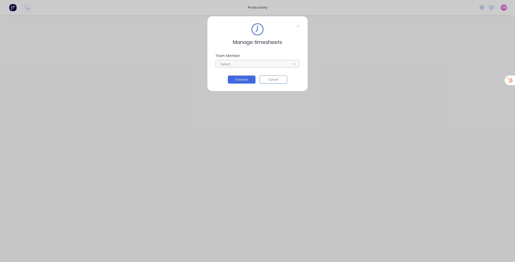
click at [247, 61] on div at bounding box center [254, 64] width 69 height 6
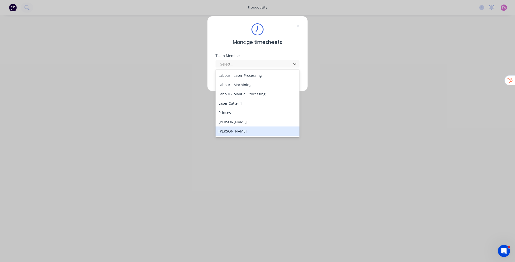
scroll to position [45, 0]
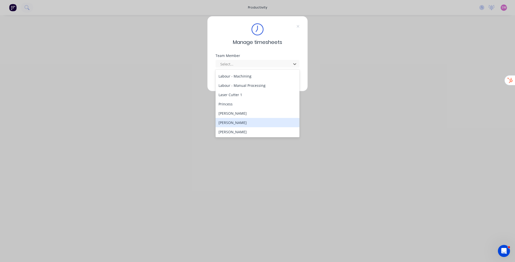
click at [242, 123] on div "[PERSON_NAME]" at bounding box center [257, 122] width 84 height 9
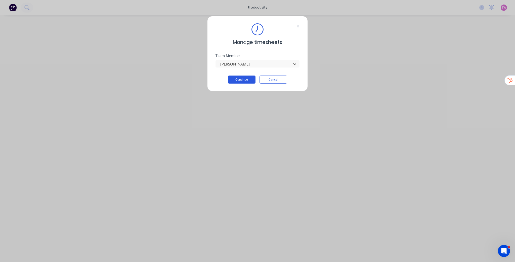
click at [242, 81] on button "Continue" at bounding box center [242, 80] width 28 height 8
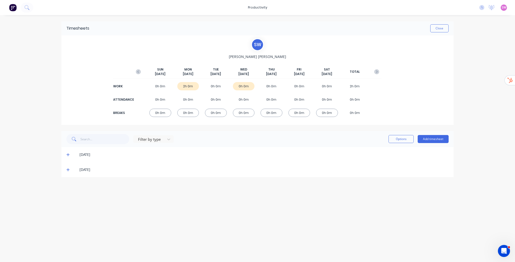
click at [70, 170] on span at bounding box center [68, 169] width 5 height 5
click at [68, 156] on icon at bounding box center [67, 155] width 3 height 4
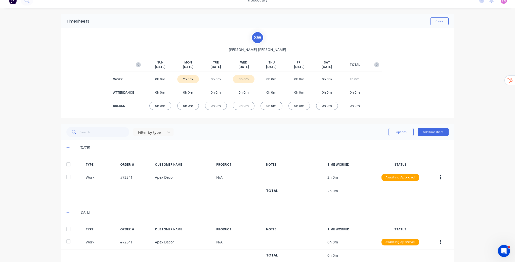
scroll to position [0, 0]
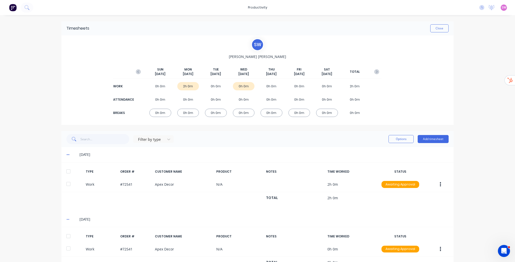
click at [470, 99] on div "productivity productivity Workflow Planner Delivery Scheduling Timesheets No ne…" at bounding box center [257, 131] width 515 height 262
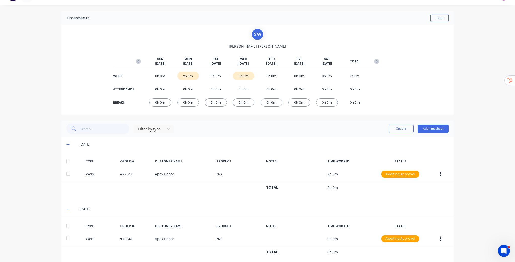
scroll to position [20, 0]
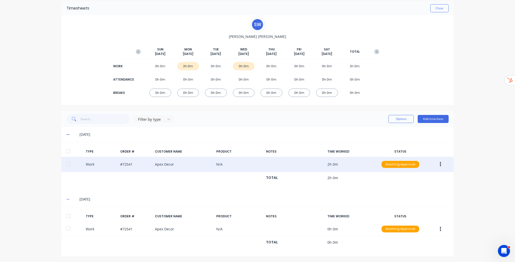
click at [439, 163] on button "button" at bounding box center [440, 164] width 12 height 9
click at [430, 156] on div "Edit" at bounding box center [422, 155] width 39 height 7
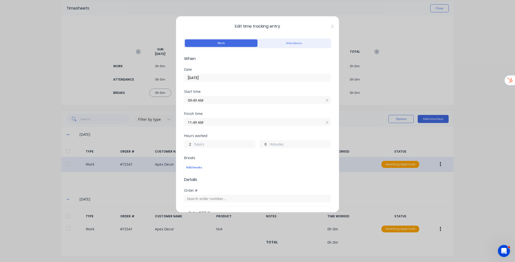
click at [327, 25] on span "Edit time tracking entry" at bounding box center [257, 26] width 147 height 6
click at [331, 25] on icon at bounding box center [332, 27] width 3 height 4
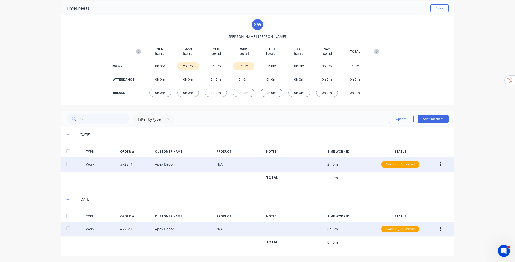
click at [439, 225] on button "button" at bounding box center [440, 229] width 12 height 9
click at [427, 221] on div "Edit" at bounding box center [422, 220] width 39 height 7
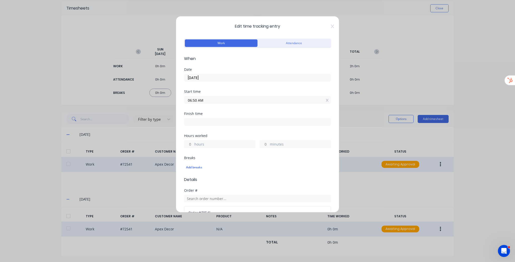
click at [228, 100] on input "06:50 AM" at bounding box center [257, 100] width 146 height 8
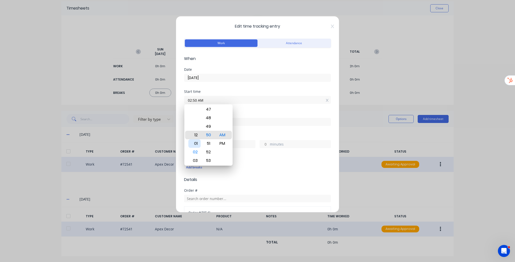
type input "12:50 AM"
click at [266, 65] on form "Work Attendance When Date [DATE] Start time 12:50 AM Finish time Hours worked h…" at bounding box center [257, 176] width 147 height 278
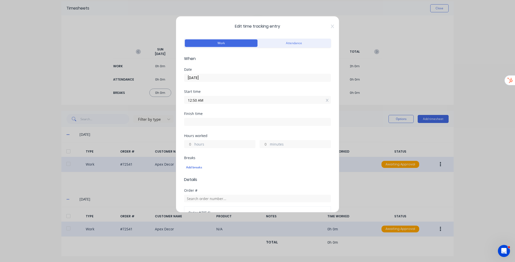
drag, startPoint x: 271, startPoint y: 69, endPoint x: 260, endPoint y: 64, distance: 11.7
click at [260, 64] on form "Work Attendance When Date [DATE] Start time 12:50 AM Finish time Hours worked h…" at bounding box center [257, 176] width 147 height 278
drag, startPoint x: 264, startPoint y: 69, endPoint x: 246, endPoint y: 63, distance: 19.9
click at [246, 63] on form "Work Attendance When Date [DATE] Start time 12:50 AM Finish time Hours worked h…" at bounding box center [257, 176] width 147 height 278
drag, startPoint x: 254, startPoint y: 69, endPoint x: 243, endPoint y: 65, distance: 11.7
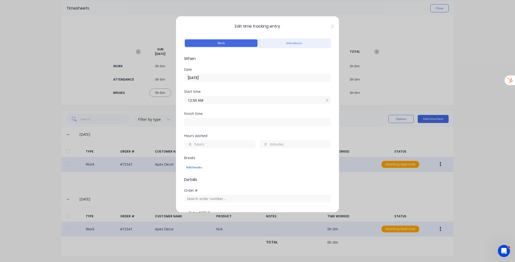
click at [243, 65] on form "Work Attendance When Date [DATE] Start time 12:50 AM Finish time Hours worked h…" at bounding box center [257, 176] width 147 height 278
click at [331, 27] on icon at bounding box center [332, 26] width 3 height 4
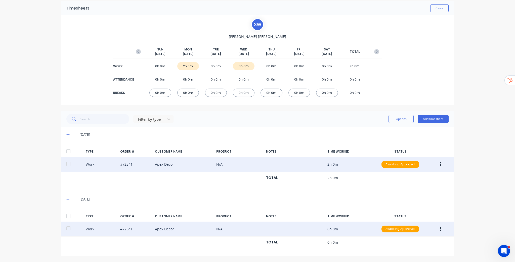
click at [487, 184] on div "productivity productivity Workflow Planner Delivery Scheduling Timesheets No ne…" at bounding box center [257, 131] width 515 height 262
click at [439, 229] on button "button" at bounding box center [440, 229] width 12 height 9
click at [411, 221] on div "Edit" at bounding box center [422, 220] width 39 height 7
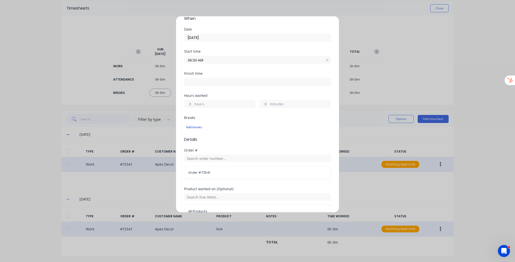
scroll to position [0, 0]
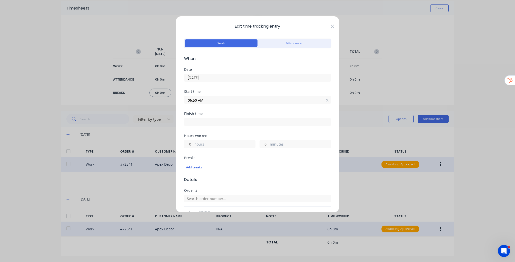
click at [331, 27] on icon at bounding box center [332, 26] width 3 height 4
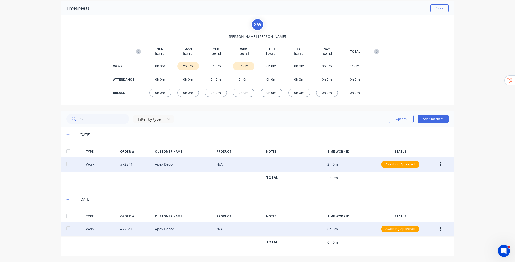
click at [474, 142] on div "productivity productivity Workflow Planner Delivery Scheduling Timesheets No ne…" at bounding box center [257, 131] width 515 height 262
click at [470, 135] on div "productivity productivity Workflow Planner Delivery Scheduling Timesheets No ne…" at bounding box center [257, 131] width 515 height 262
drag, startPoint x: 470, startPoint y: 135, endPoint x: 465, endPoint y: 88, distance: 46.5
click at [465, 88] on div "productivity productivity Workflow Planner Delivery Scheduling Timesheets No ne…" at bounding box center [257, 131] width 515 height 262
drag, startPoint x: 464, startPoint y: 88, endPoint x: 477, endPoint y: 69, distance: 23.1
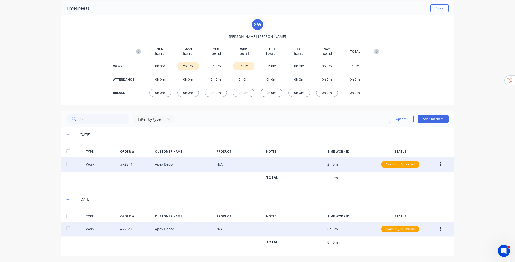
click at [477, 69] on div "productivity productivity Workflow Planner Delivery Scheduling Timesheets No ne…" at bounding box center [257, 131] width 515 height 262
click at [475, 76] on div "productivity productivity Workflow Planner Delivery Scheduling Timesheets No ne…" at bounding box center [257, 131] width 515 height 262
click at [468, 77] on div "productivity productivity Workflow Planner Delivery Scheduling Timesheets No ne…" at bounding box center [257, 131] width 515 height 262
drag, startPoint x: 496, startPoint y: 205, endPoint x: 466, endPoint y: 81, distance: 127.5
click at [467, 78] on div "productivity productivity Workflow Planner Delivery Scheduling Timesheets No ne…" at bounding box center [257, 131] width 515 height 262
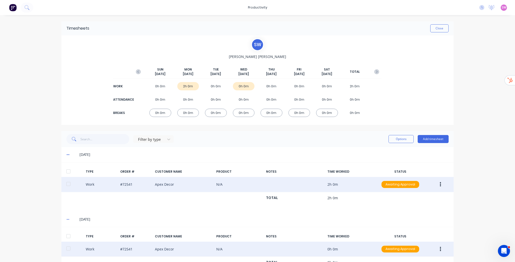
click at [479, 10] on div "No new notifications [PERSON_NAME] all as read You have no notifications SW Stu…" at bounding box center [495, 8] width 40 height 8
click at [479, 8] on icon at bounding box center [481, 7] width 5 height 5
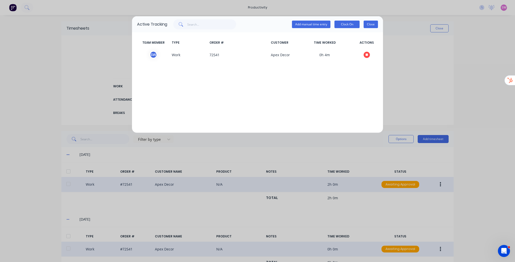
click at [372, 26] on button "Close" at bounding box center [370, 25] width 14 height 8
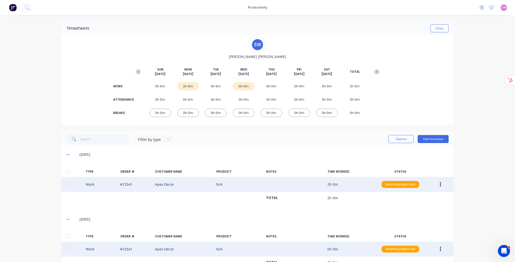
click at [490, 88] on div "productivity productivity Workflow Planner Delivery Scheduling Timesheets No ne…" at bounding box center [257, 131] width 515 height 262
click at [483, 88] on div "productivity productivity Workflow Planner Delivery Scheduling Timesheets No ne…" at bounding box center [257, 131] width 515 height 262
click at [479, 5] on div "No new notifications [PERSON_NAME] all as read You have no notifications SW Stu…" at bounding box center [495, 8] width 40 height 8
click at [481, 7] on icon at bounding box center [482, 7] width 2 height 3
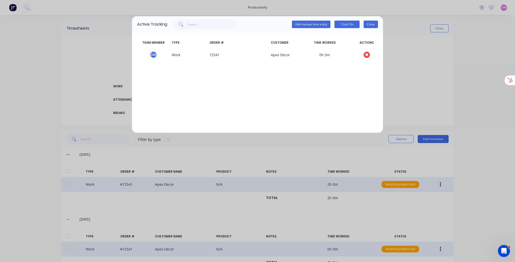
click at [374, 27] on button "Close" at bounding box center [370, 25] width 14 height 8
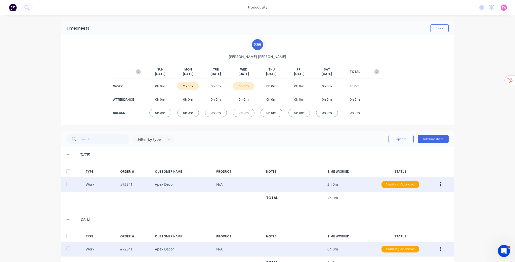
drag, startPoint x: 466, startPoint y: 181, endPoint x: 468, endPoint y: 177, distance: 4.6
click at [467, 180] on div "productivity productivity Workflow Planner Delivery Scheduling Timesheets No ne…" at bounding box center [257, 131] width 515 height 262
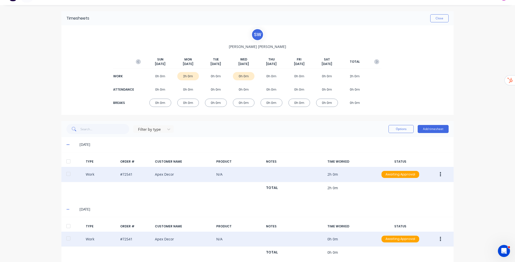
scroll to position [20, 0]
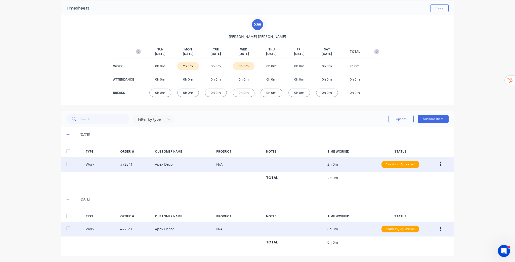
click at [440, 229] on button "button" at bounding box center [440, 229] width 12 height 9
click at [410, 221] on div "Edit" at bounding box center [422, 220] width 39 height 7
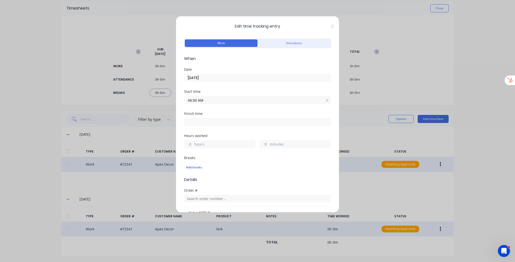
click at [196, 101] on input "06:50 AM" at bounding box center [257, 100] width 146 height 8
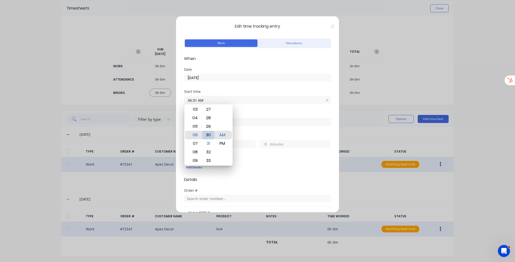
type input "06:30 AM"
click at [283, 59] on span "When" at bounding box center [257, 59] width 147 height 6
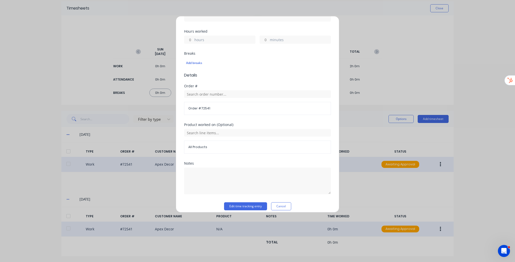
scroll to position [109, 0]
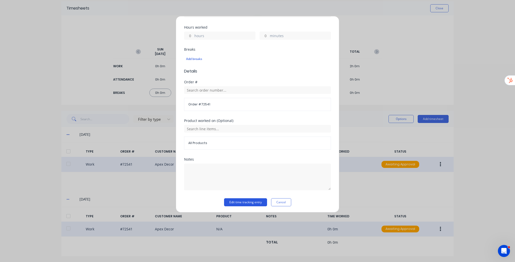
click at [254, 202] on button "Edit time tracking entry" at bounding box center [245, 203] width 43 height 8
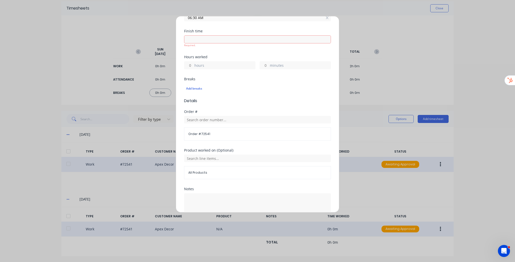
scroll to position [113, 0]
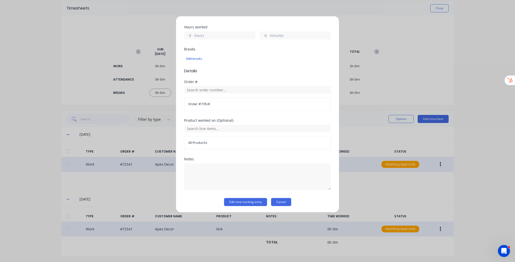
click at [281, 200] on button "Cancel" at bounding box center [281, 202] width 20 height 8
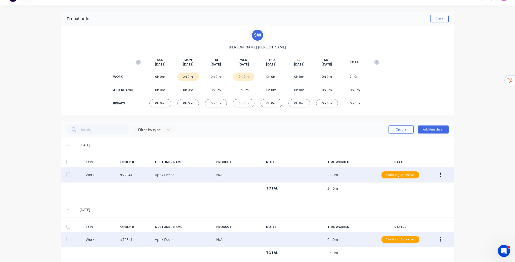
scroll to position [0, 0]
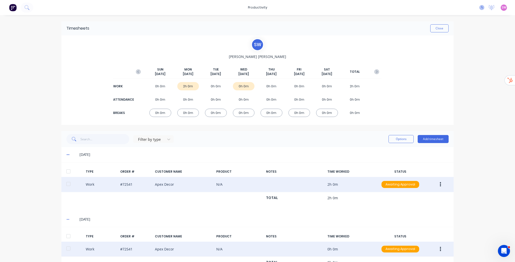
click at [479, 7] on icon at bounding box center [481, 7] width 5 height 5
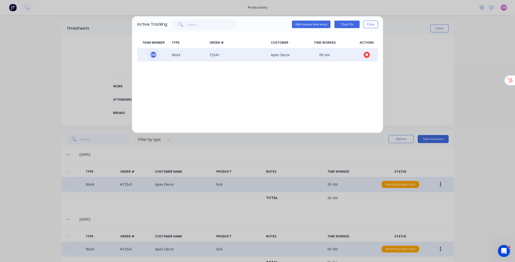
click at [366, 54] on icon "button" at bounding box center [366, 55] width 3 height 3
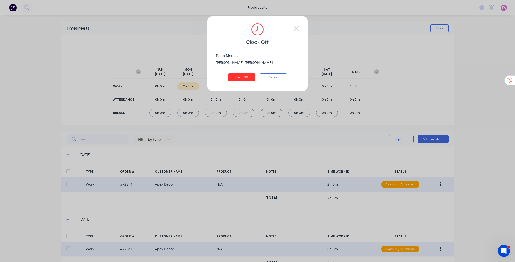
click at [242, 80] on button "Clock Off" at bounding box center [242, 77] width 28 height 8
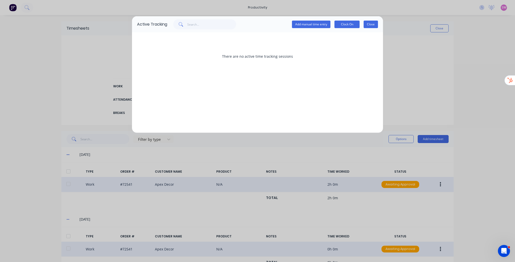
click at [371, 24] on button "Close" at bounding box center [370, 25] width 14 height 8
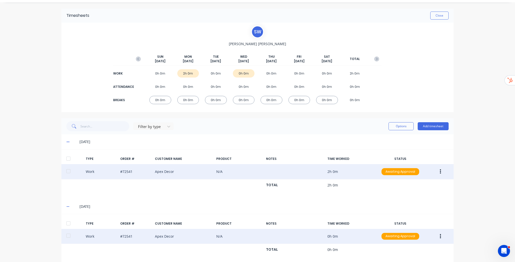
scroll to position [20, 0]
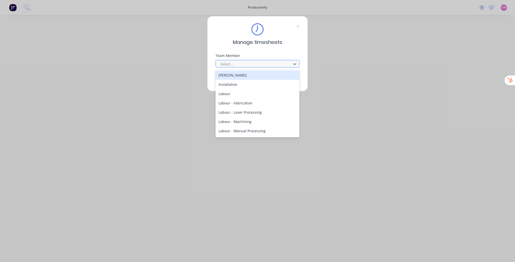
click at [242, 64] on div at bounding box center [254, 64] width 69 height 6
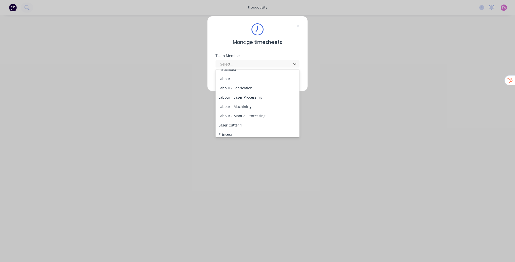
scroll to position [45, 0]
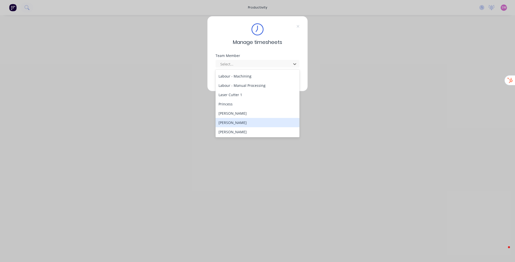
click at [247, 121] on div "[PERSON_NAME]" at bounding box center [257, 122] width 84 height 9
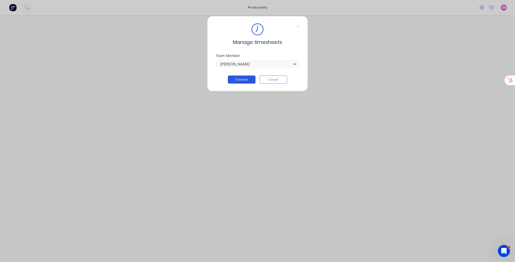
click at [241, 82] on button "Continue" at bounding box center [242, 80] width 28 height 8
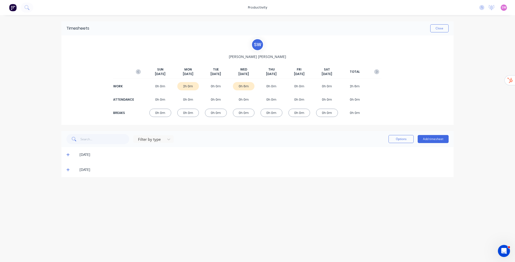
click at [68, 171] on icon at bounding box center [67, 170] width 3 height 3
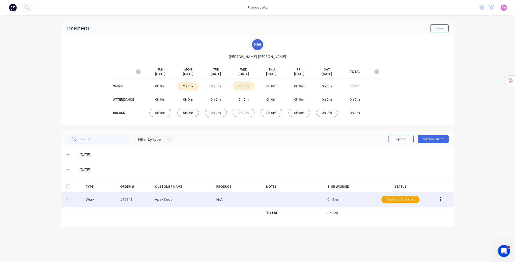
click at [442, 200] on button "button" at bounding box center [440, 199] width 12 height 9
click at [411, 192] on div "Edit" at bounding box center [422, 190] width 39 height 7
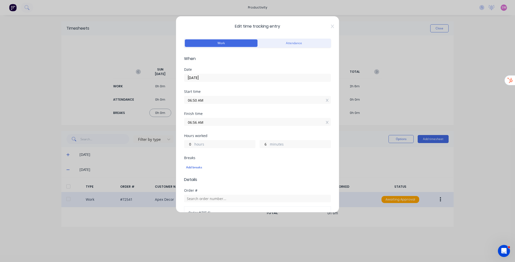
click at [207, 101] on input "06:50 AM" at bounding box center [257, 100] width 146 height 8
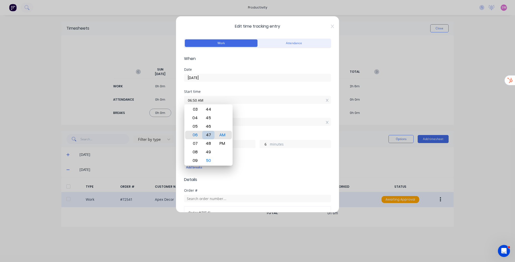
type input "06:47 AM"
type input "9"
type input "06:44 AM"
type input "12"
type input "06:40 AM"
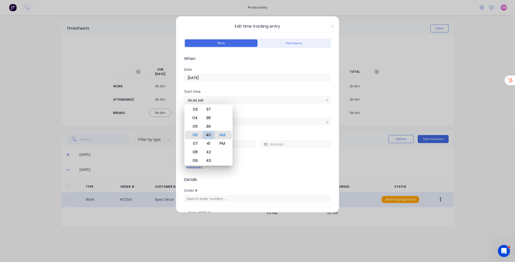
type input "16"
type input "06:35 AM"
type input "21"
type input "06:32 AM"
type input "24"
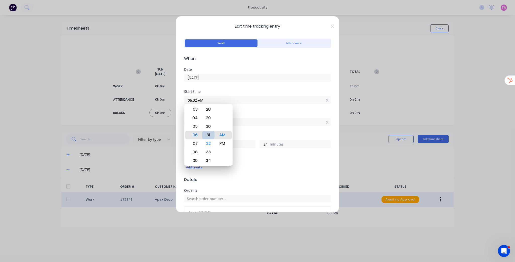
type input "06:31 AM"
type input "25"
type input "06:30 AM"
type input "26"
click at [273, 88] on div "Date 24/09/2025" at bounding box center [257, 79] width 147 height 22
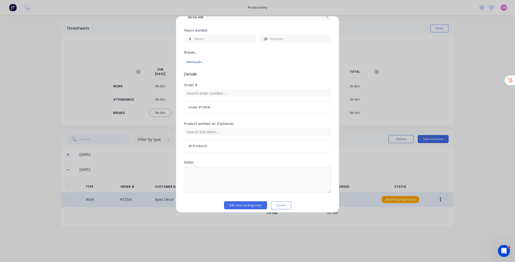
scroll to position [109, 0]
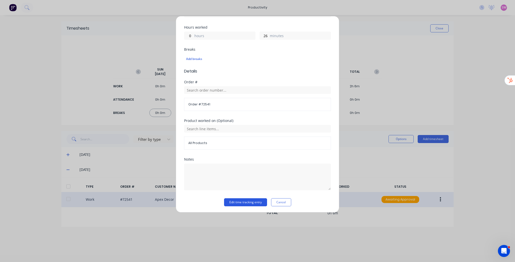
click at [242, 203] on button "Edit time tracking entry" at bounding box center [245, 203] width 43 height 8
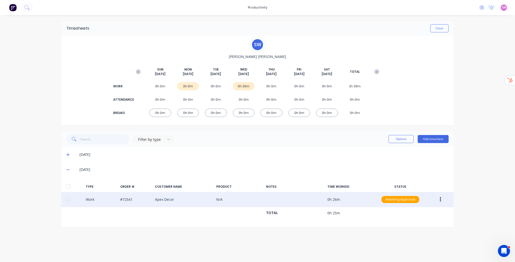
click at [467, 175] on div "productivity productivity Workflow Planner Delivery Scheduling Timesheets No ne…" at bounding box center [257, 131] width 515 height 262
click at [482, 78] on div "productivity productivity Workflow Planner Delivery Scheduling Timesheets No ne…" at bounding box center [257, 131] width 515 height 262
click at [506, 252] on div "Open Intercom Messenger" at bounding box center [503, 250] width 17 height 17
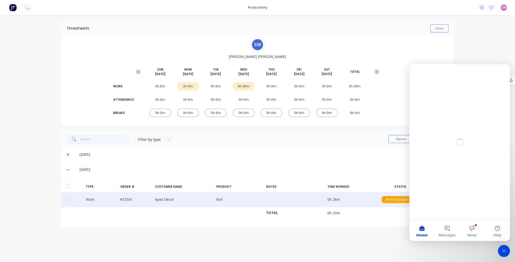
scroll to position [0, 0]
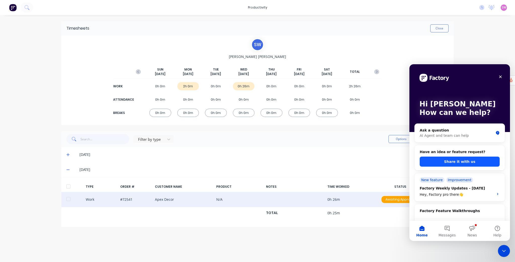
click at [459, 162] on button "Share it with us" at bounding box center [460, 162] width 80 height 10
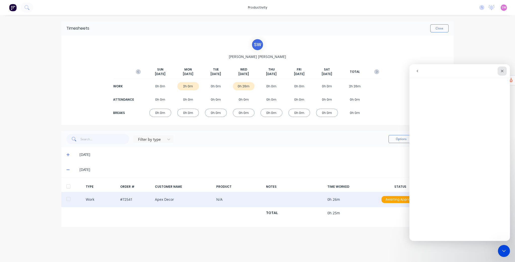
click at [501, 71] on icon "Close" at bounding box center [502, 71] width 4 height 4
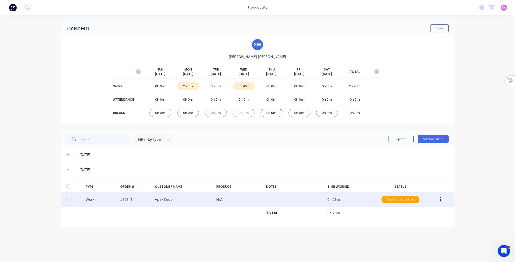
click at [507, 9] on div "No new notifications Mark all as read You have no notifications SW Stu's Demo F…" at bounding box center [495, 8] width 40 height 8
click at [506, 10] on div "SW Stu's Demo Factory Stuart Wheatley Time Tracking Only Profile Sign out" at bounding box center [503, 8] width 6 height 6
click at [503, 8] on span "SW" at bounding box center [503, 7] width 5 height 5
click at [466, 63] on div "Sign out" at bounding box center [461, 63] width 14 height 5
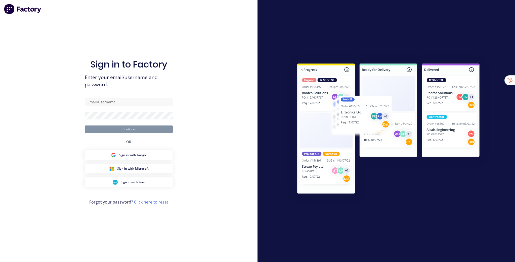
type input "[EMAIL_ADDRESS][DOMAIN_NAME]"
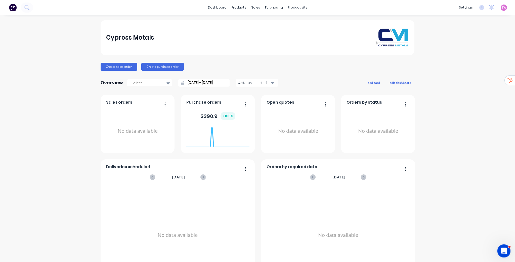
click at [502, 246] on div "Open Intercom Messenger" at bounding box center [503, 250] width 17 height 17
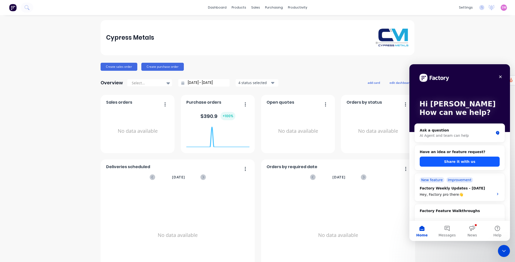
click at [469, 166] on button "Share it with us" at bounding box center [460, 162] width 80 height 10
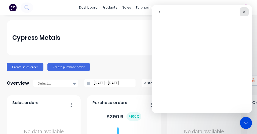
click at [244, 13] on icon "Close" at bounding box center [245, 12] width 4 height 4
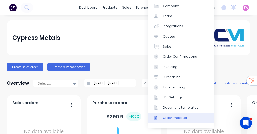
click at [187, 117] on link "Order Importer" at bounding box center [181, 118] width 67 height 10
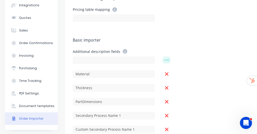
scroll to position [101, 0]
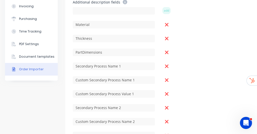
click at [57, 92] on div "Company Team Integrations Quotes Sales Order Confirmations Invoicing Purchasing…" at bounding box center [31, 54] width 53 height 268
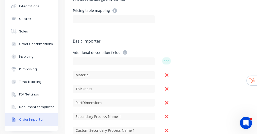
scroll to position [0, 0]
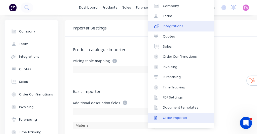
drag, startPoint x: 177, startPoint y: 17, endPoint x: 181, endPoint y: 22, distance: 6.2
click at [177, 17] on link "Team" at bounding box center [181, 16] width 67 height 10
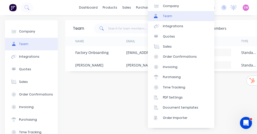
click at [111, 88] on div "Team Show inactive team members Add team member Name Email Role Type Status Las…" at bounding box center [209, 100] width 289 height 161
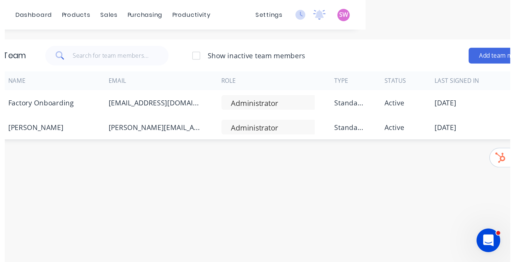
scroll to position [0, 100]
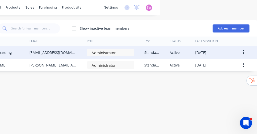
click at [243, 51] on icon "button" at bounding box center [243, 53] width 1 height 6
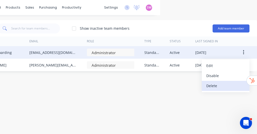
click at [217, 84] on div "Delete" at bounding box center [226, 85] width 39 height 7
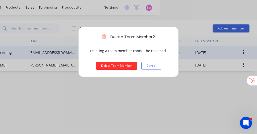
click at [115, 66] on button "Delete Team Member" at bounding box center [116, 66] width 41 height 8
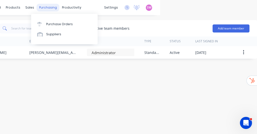
click at [37, 10] on div "purchasing" at bounding box center [48, 8] width 23 height 8
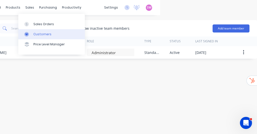
click at [38, 32] on div "Customers" at bounding box center [42, 34] width 18 height 5
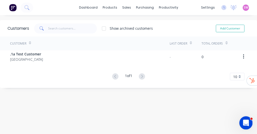
click at [248, 122] on icon "Open Intercom Messenger" at bounding box center [246, 122] width 8 height 8
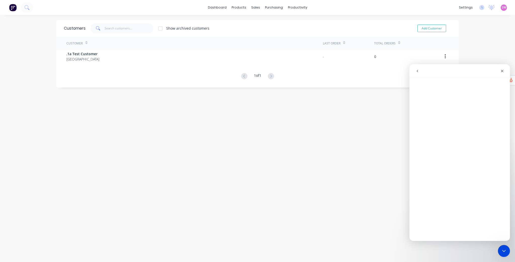
click at [367, 108] on div "Customers Show archived customers Add Customer Customer Last Order Total Orders…" at bounding box center [257, 143] width 402 height 247
click at [380, 125] on div "Customers Show archived customers Add Customer Customer Last Order Total Orders…" at bounding box center [257, 143] width 402 height 247
click at [502, 250] on icon "Close Intercom Messenger" at bounding box center [503, 251] width 6 height 6
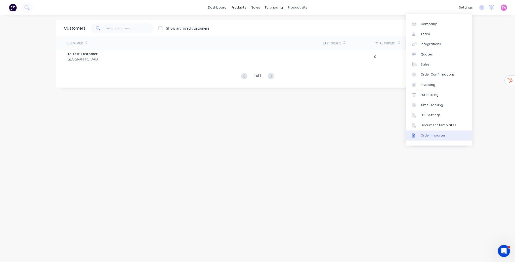
click at [442, 134] on div "Order Importer" at bounding box center [433, 135] width 25 height 5
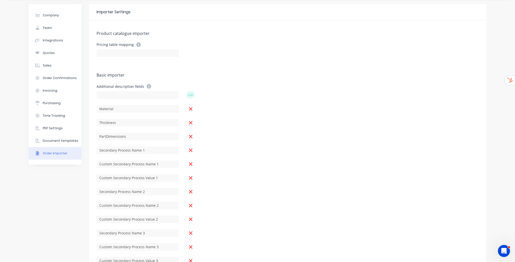
scroll to position [31, 0]
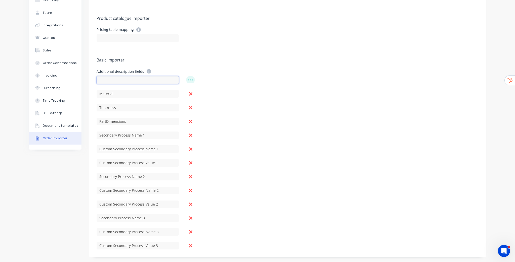
click at [117, 78] on input at bounding box center [138, 80] width 82 height 8
type input "Number of folds"
click at [188, 79] on button "add" at bounding box center [190, 79] width 8 height 7
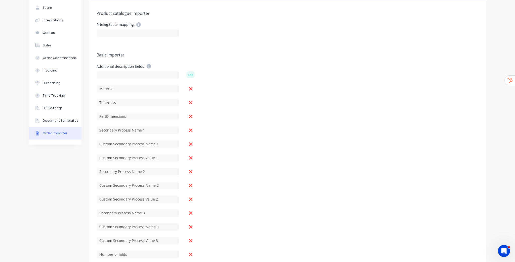
scroll to position [45, 0]
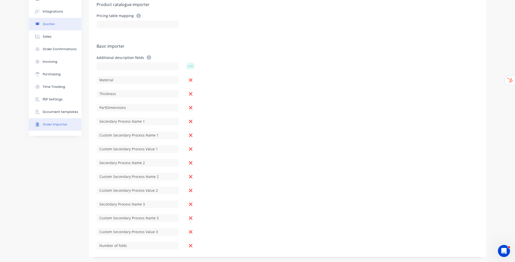
click at [55, 23] on button "Quotes" at bounding box center [55, 24] width 53 height 13
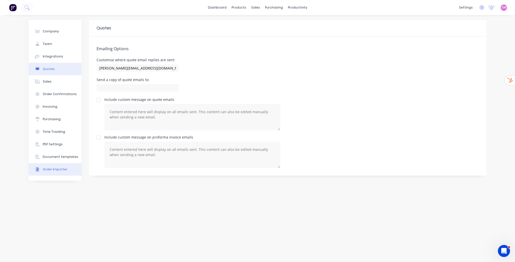
click at [56, 167] on div "Order Importer" at bounding box center [55, 169] width 25 height 5
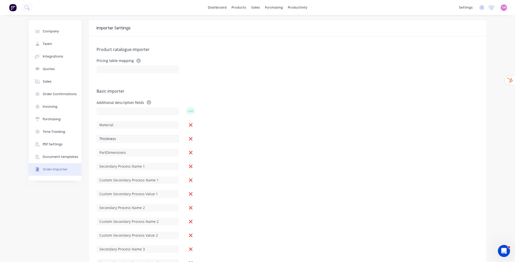
scroll to position [45, 0]
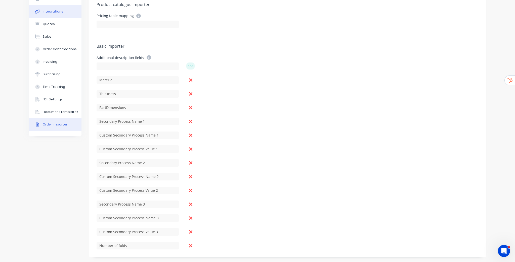
click at [58, 53] on button "Order Confirmations" at bounding box center [55, 49] width 53 height 13
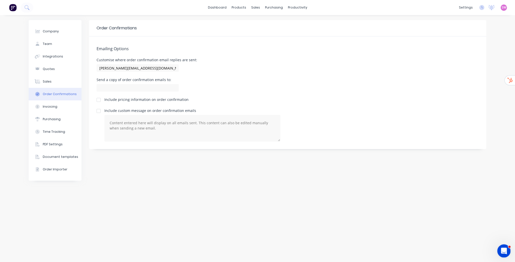
click at [501, 246] on div "Open Intercom Messenger" at bounding box center [503, 250] width 17 height 17
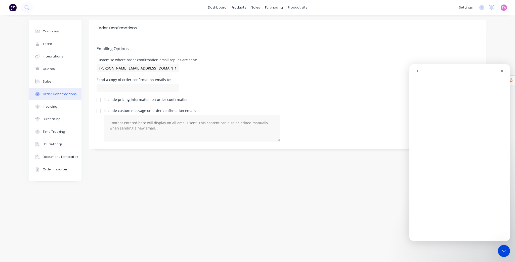
click at [288, 25] on div "Order Confirmations" at bounding box center [287, 28] width 397 height 16
click at [264, 25] on div "Sales Orders" at bounding box center [274, 24] width 21 height 5
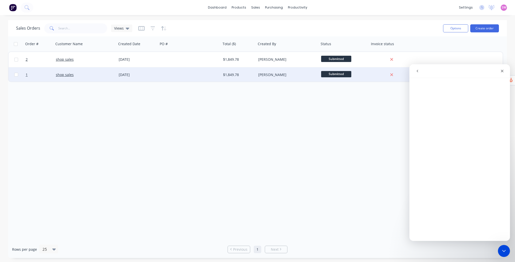
click at [173, 72] on div at bounding box center [189, 74] width 63 height 15
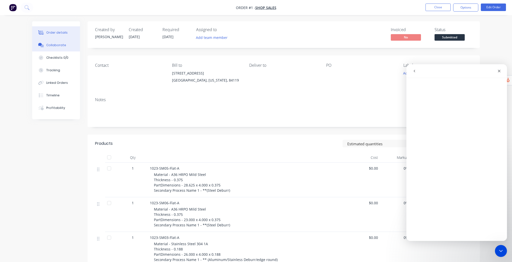
click at [55, 46] on div "Collaborate" at bounding box center [56, 45] width 20 height 5
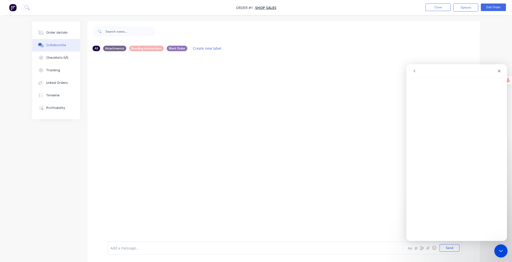
click at [503, 247] on div "Close Intercom Messenger" at bounding box center [500, 251] width 12 height 12
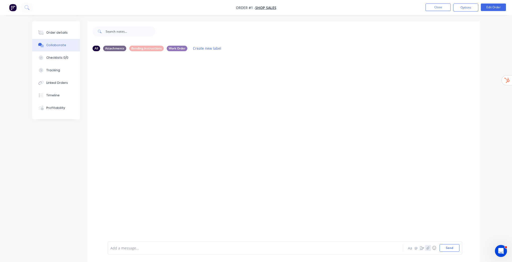
click at [428, 249] on icon "button" at bounding box center [427, 249] width 3 height 4
click at [130, 221] on icon at bounding box center [130, 221] width 5 height 5
click at [402, 79] on div at bounding box center [283, 148] width 392 height 187
click at [60, 33] on div "Order details" at bounding box center [56, 32] width 21 height 5
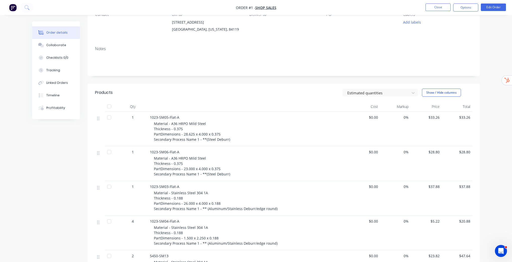
scroll to position [60, 0]
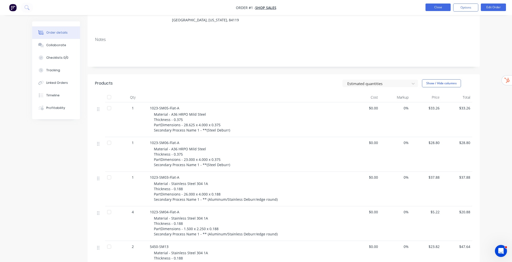
click at [437, 4] on button "Close" at bounding box center [437, 8] width 25 height 8
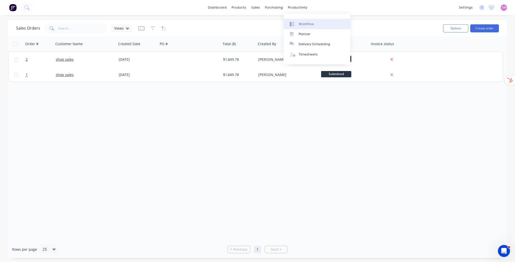
click at [300, 23] on div "Workflow" at bounding box center [306, 24] width 15 height 5
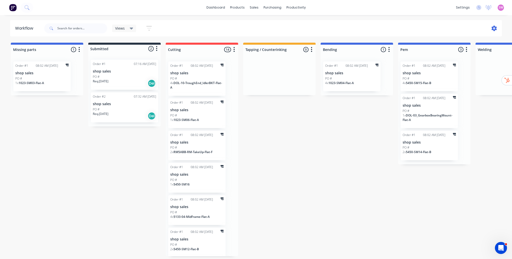
click at [492, 27] on icon at bounding box center [493, 29] width 5 height 6
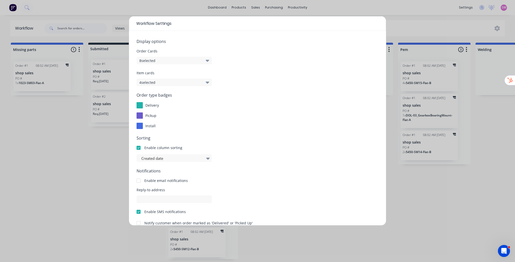
click at [205, 58] on button "8 selected" at bounding box center [173, 61] width 75 height 8
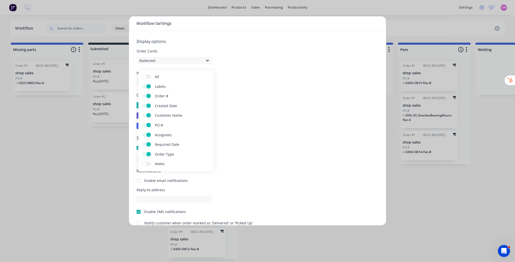
click at [252, 53] on span "Order Cards" at bounding box center [257, 51] width 242 height 5
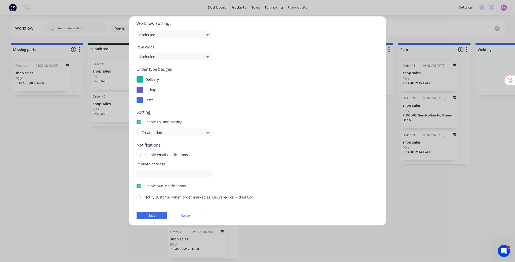
scroll to position [27, 0]
drag, startPoint x: 146, startPoint y: 120, endPoint x: 183, endPoint y: 120, distance: 37.5
click at [183, 120] on div "Enable column sorting" at bounding box center [257, 120] width 242 height 5
click at [197, 212] on button "Cancel" at bounding box center [186, 215] width 30 height 8
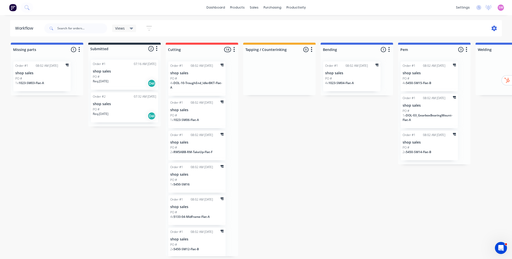
click at [493, 27] on icon at bounding box center [493, 29] width 5 height 6
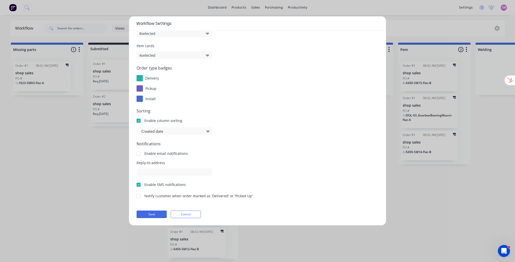
click at [139, 99] on div at bounding box center [139, 99] width 6 height 6
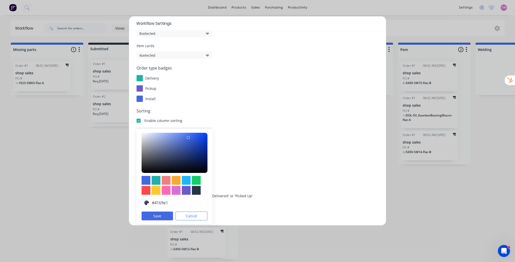
click at [148, 96] on div "install" at bounding box center [150, 98] width 10 height 5
click at [150, 87] on span "pickup" at bounding box center [150, 88] width 11 height 5
click at [148, 99] on span "install" at bounding box center [150, 99] width 10 height 5
click at [148, 91] on div "pickup" at bounding box center [257, 88] width 242 height 6
click at [149, 77] on span "delivery" at bounding box center [152, 78] width 14 height 5
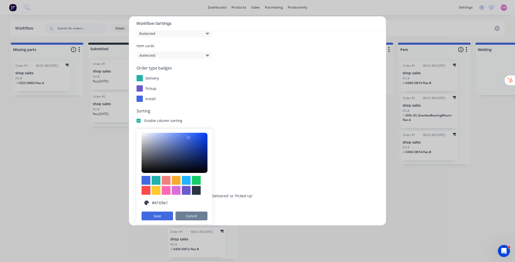
drag, startPoint x: 192, startPoint y: 218, endPoint x: 185, endPoint y: 174, distance: 44.5
click at [192, 218] on button "Cancel" at bounding box center [191, 216] width 32 height 9
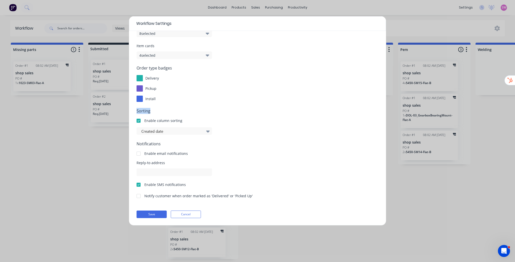
drag, startPoint x: 160, startPoint y: 97, endPoint x: 155, endPoint y: 96, distance: 4.3
click at [155, 96] on div "install" at bounding box center [257, 99] width 242 height 6
drag, startPoint x: 156, startPoint y: 98, endPoint x: 158, endPoint y: 82, distance: 15.5
click at [145, 78] on div "Order type badges delivery pickup install" at bounding box center [257, 83] width 242 height 37
click at [160, 83] on div "Order type badges delivery pickup install" at bounding box center [257, 83] width 242 height 37
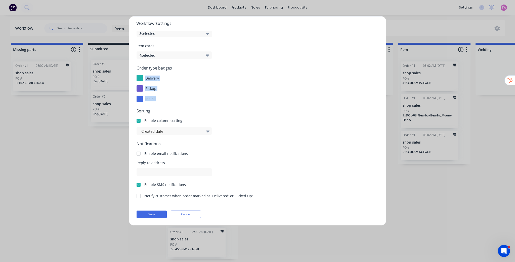
click at [150, 95] on div "Order type badges delivery pickup install" at bounding box center [257, 83] width 242 height 37
click at [154, 99] on span "install" at bounding box center [150, 99] width 10 height 5
click at [160, 99] on div "install" at bounding box center [257, 99] width 242 height 6
click at [197, 214] on button "Cancel" at bounding box center [186, 215] width 30 height 8
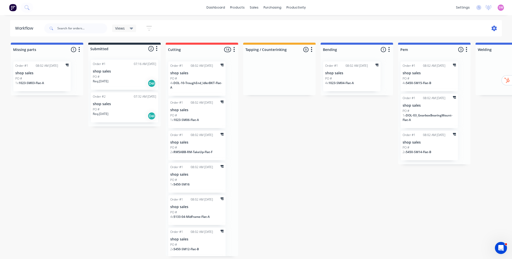
click at [494, 27] on icon at bounding box center [493, 29] width 5 height 6
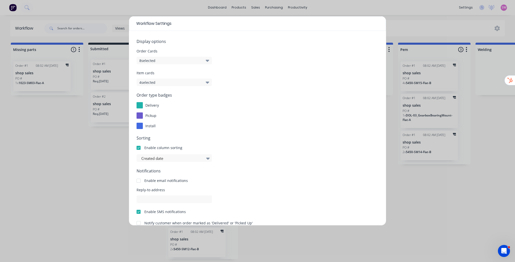
click at [199, 83] on button "4 selected" at bounding box center [173, 83] width 75 height 8
click at [237, 63] on div "Order Cards 8 selected" at bounding box center [257, 57] width 242 height 16
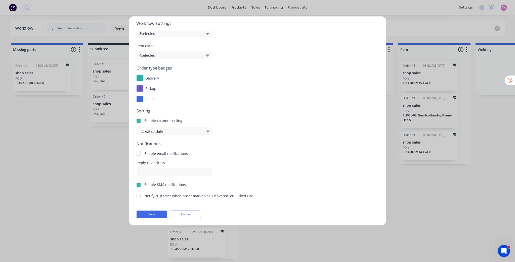
click at [139, 100] on div at bounding box center [139, 99] width 6 height 6
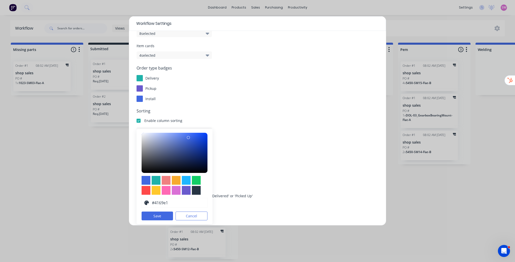
click at [241, 81] on div "delivery" at bounding box center [257, 78] width 242 height 6
click at [192, 213] on button "Cancel" at bounding box center [191, 216] width 32 height 9
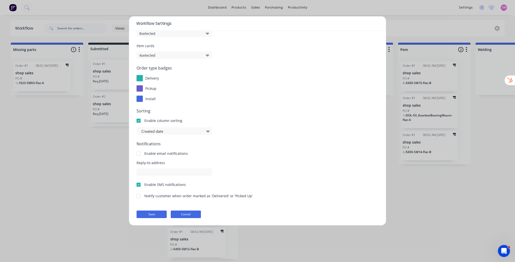
click at [186, 215] on button "Cancel" at bounding box center [186, 215] width 30 height 8
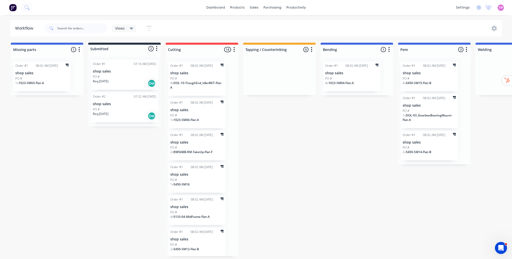
click at [151, 31] on icon "button" at bounding box center [149, 28] width 6 height 6
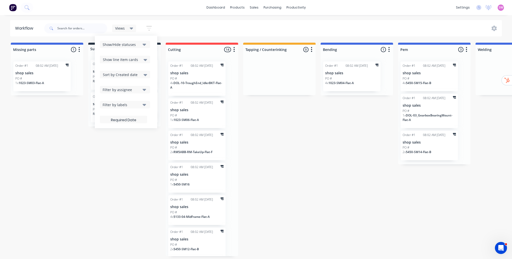
click at [131, 43] on div "Show/Hide statuses" at bounding box center [122, 44] width 38 height 5
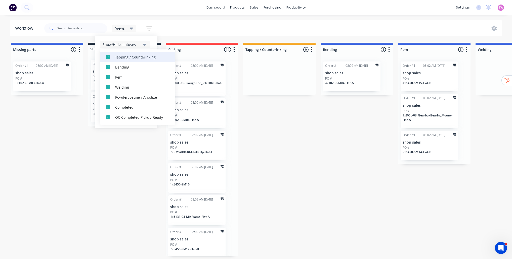
scroll to position [0, 0]
click at [139, 45] on div "Show/Hide statuses" at bounding box center [122, 44] width 38 height 5
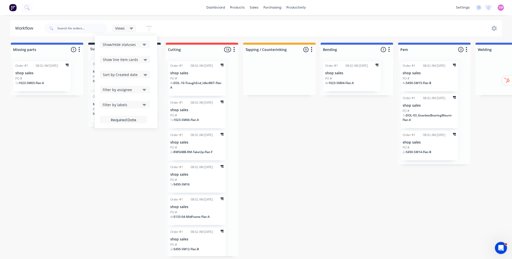
click at [135, 57] on span "Show line item cards" at bounding box center [120, 59] width 35 height 5
click at [132, 71] on div "Sort by Created date" at bounding box center [125, 75] width 50 height 8
click at [132, 73] on span "Sort by Created date" at bounding box center [120, 74] width 35 height 5
click at [132, 87] on div "Filter by assignee" at bounding box center [122, 89] width 38 height 5
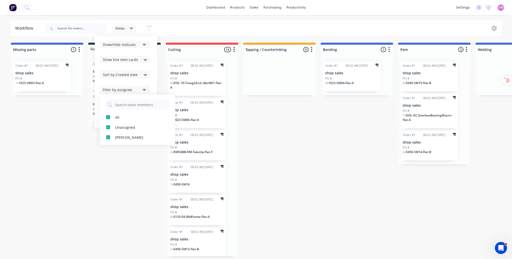
click at [131, 88] on div "Filter by assignee" at bounding box center [122, 89] width 38 height 5
click at [132, 103] on div "Filter by labels" at bounding box center [122, 104] width 38 height 5
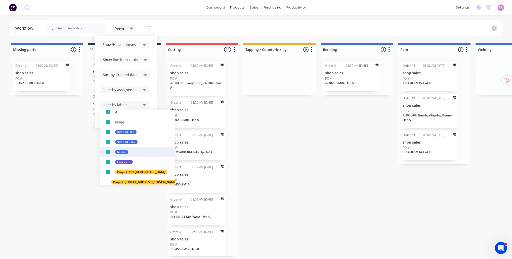
scroll to position [45, 0]
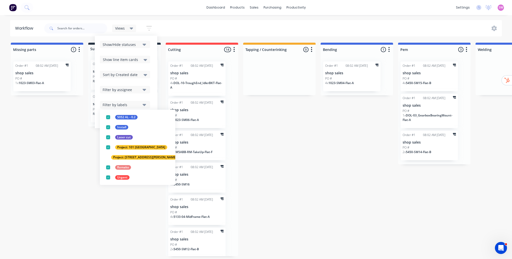
click at [154, 95] on div "Show/Hide statuses Show line item cards Show line item cards Hide line item car…" at bounding box center [126, 82] width 62 height 93
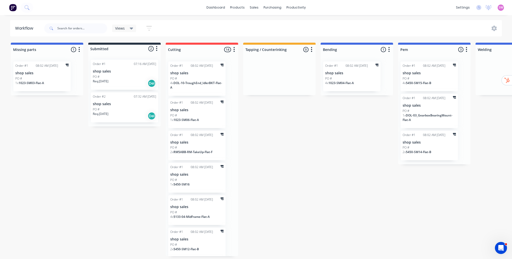
click at [175, 27] on div "Views Save new view None (Default) edit Show/Hide statuses Show line item cards…" at bounding box center [272, 28] width 459 height 15
click at [494, 27] on icon at bounding box center [493, 29] width 5 height 6
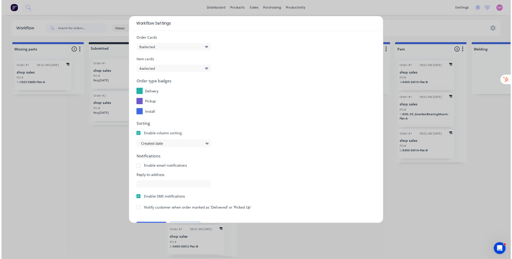
scroll to position [27, 0]
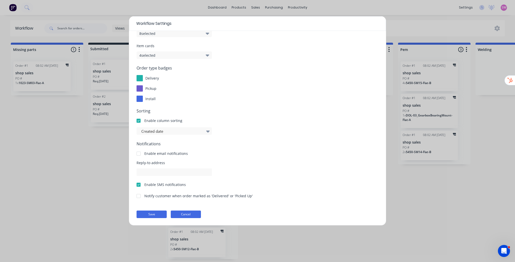
click at [194, 213] on button "Cancel" at bounding box center [186, 215] width 30 height 8
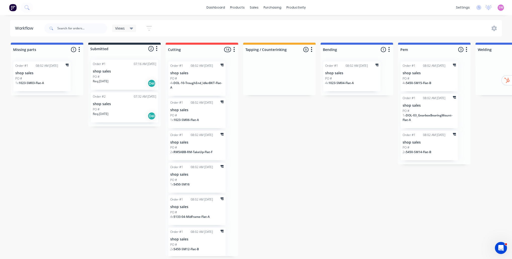
click at [136, 113] on div "Req. [DATE] Del" at bounding box center [124, 116] width 63 height 9
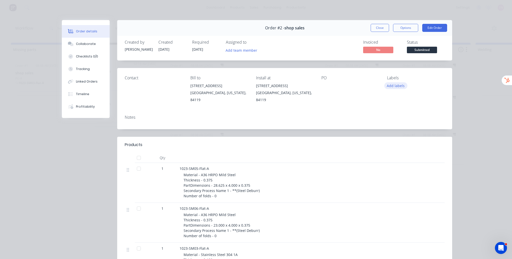
click at [395, 86] on button "Add labels" at bounding box center [395, 85] width 23 height 7
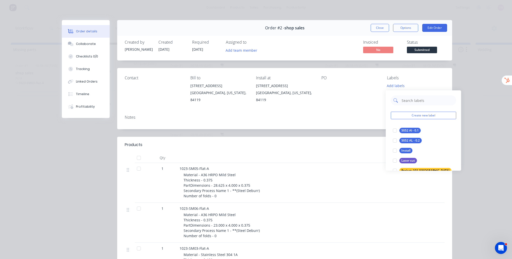
click at [426, 102] on input "text" at bounding box center [427, 101] width 53 height 10
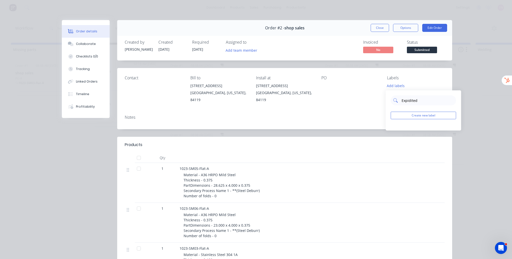
paste input "expe"
click at [403, 100] on input "expedited" at bounding box center [427, 101] width 53 height 10
type input "Expedited"
click at [417, 116] on button "Create new label" at bounding box center [423, 116] width 65 height 8
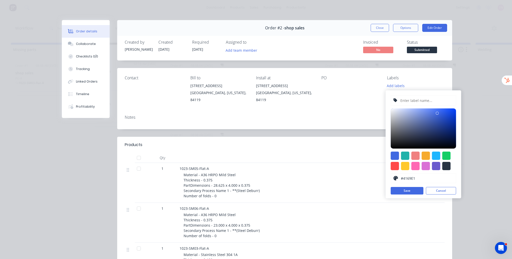
click at [399, 168] on div at bounding box center [423, 161] width 65 height 19
click at [397, 168] on div at bounding box center [395, 166] width 8 height 8
type input "#FF4949"
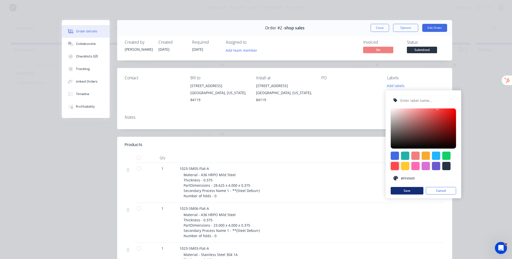
click at [414, 193] on button "Save" at bounding box center [407, 191] width 33 height 8
click at [417, 191] on button "Save" at bounding box center [407, 191] width 33 height 8
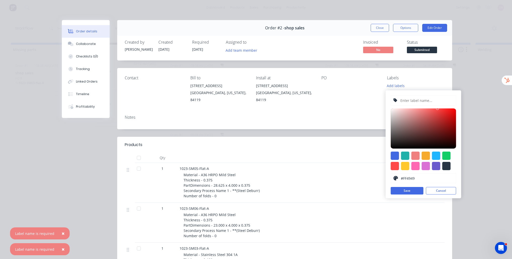
click at [426, 99] on input "text" at bounding box center [427, 101] width 54 height 10
paste input "expedited"
type input "Expedited"
click at [417, 182] on input "#FF4949" at bounding box center [426, 179] width 53 height 10
click at [416, 190] on button "Save" at bounding box center [407, 191] width 33 height 8
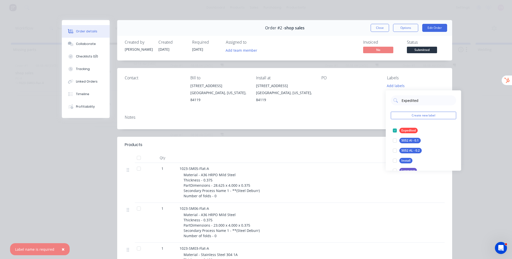
click at [476, 106] on div "Order details Collaborate Checklists 0/0 Tracking Linked Orders Timeline Profit…" at bounding box center [256, 129] width 512 height 259
